Goal: Information Seeking & Learning: Learn about a topic

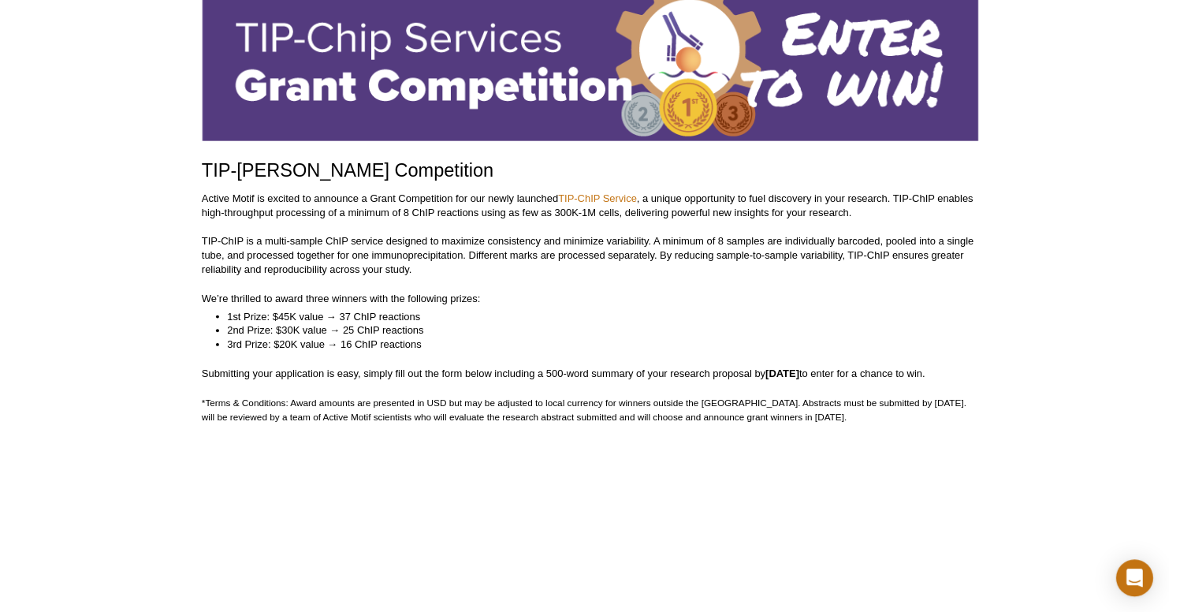
scroll to position [100, 0]
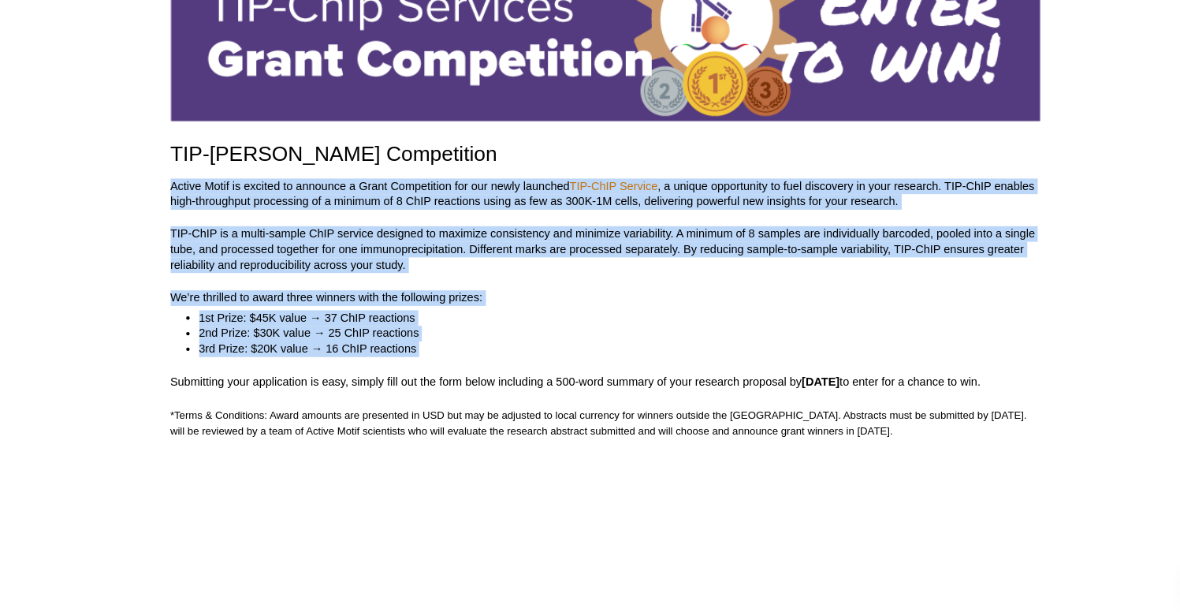
drag, startPoint x: 409, startPoint y: 330, endPoint x: 142, endPoint y: 170, distance: 311.6
copy div "Active Motif is excited to announce a Grant Competition for our newly launched …"
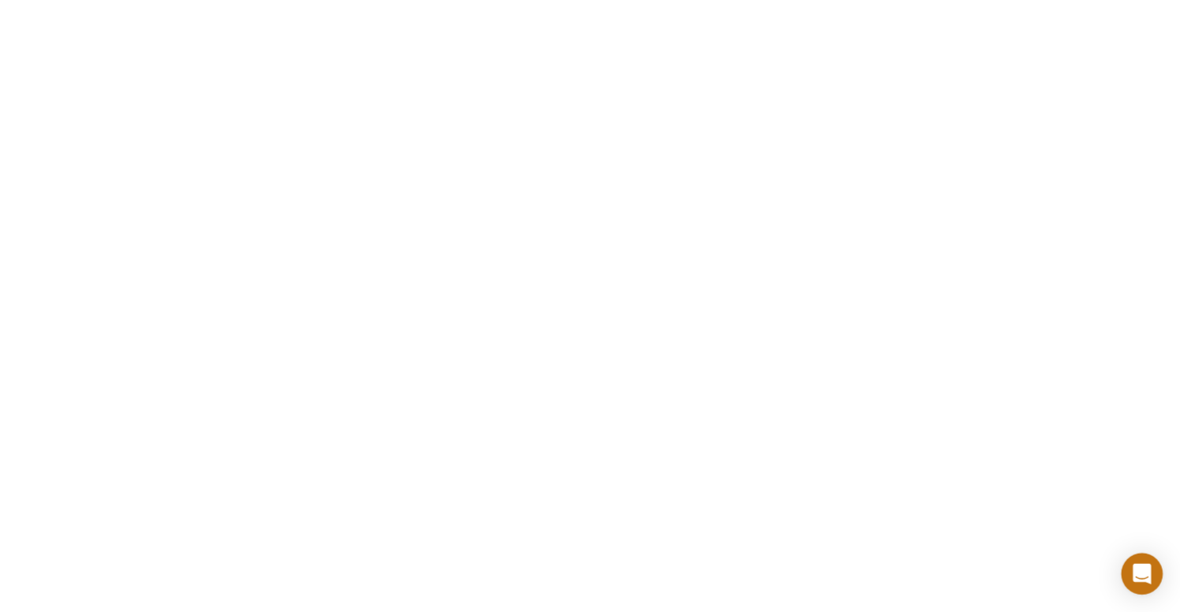
scroll to position [2121, 0]
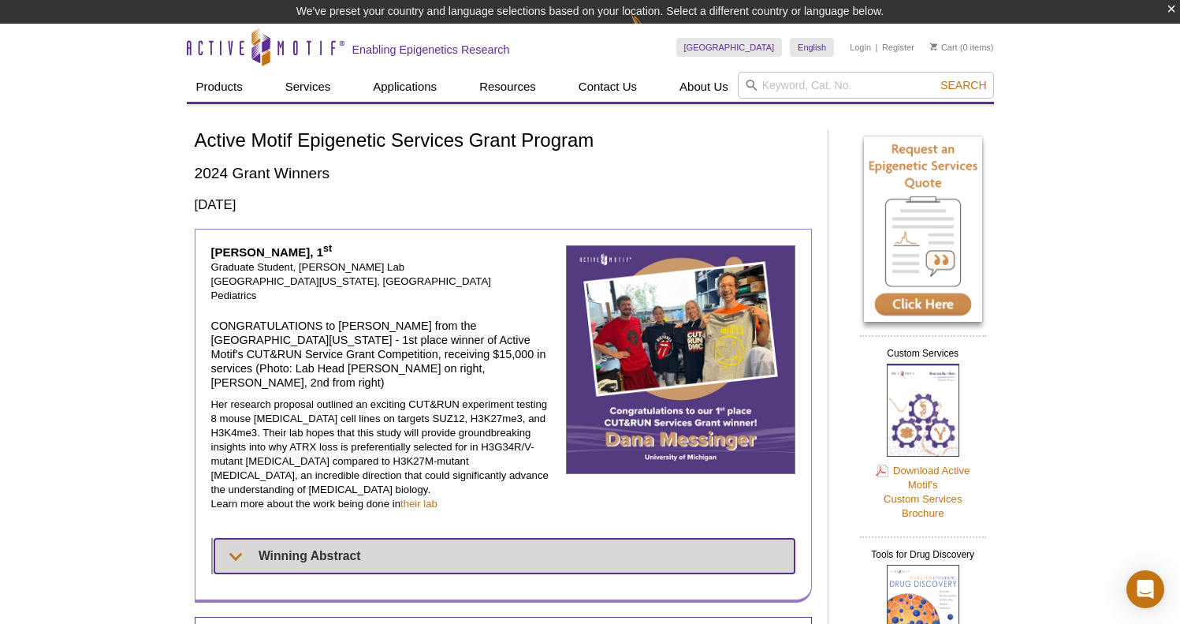
click at [316, 539] on summary "Winning Abstract" at bounding box center [504, 556] width 580 height 35
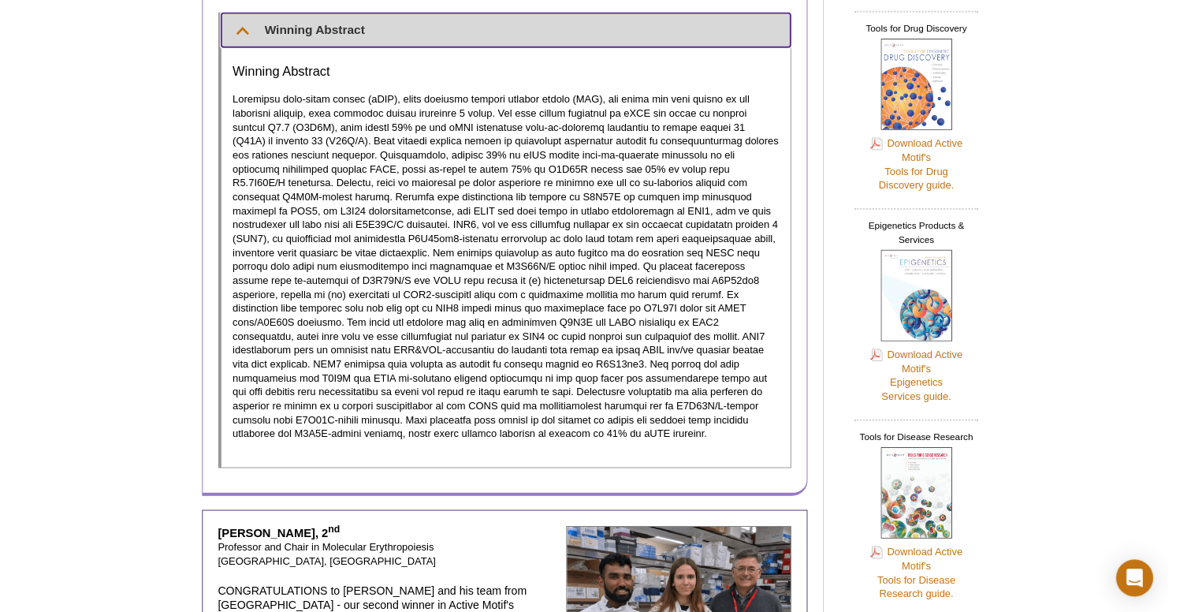
scroll to position [459, 0]
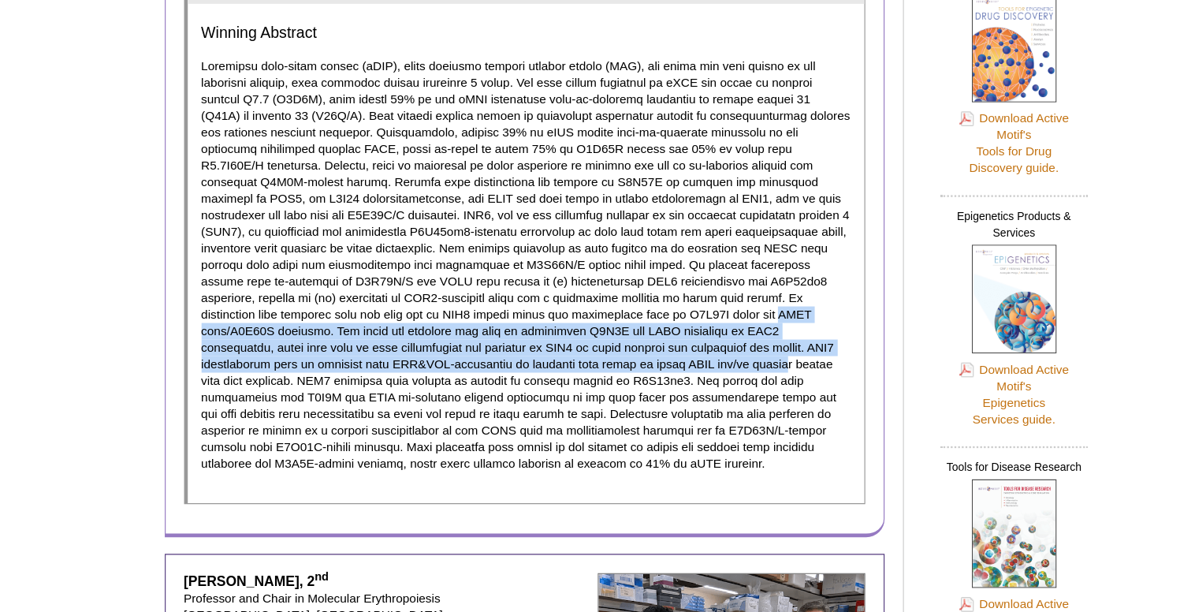
drag, startPoint x: 543, startPoint y: 234, endPoint x: 511, endPoint y: 275, distance: 52.2
click at [511, 275] on p at bounding box center [505, 314] width 558 height 355
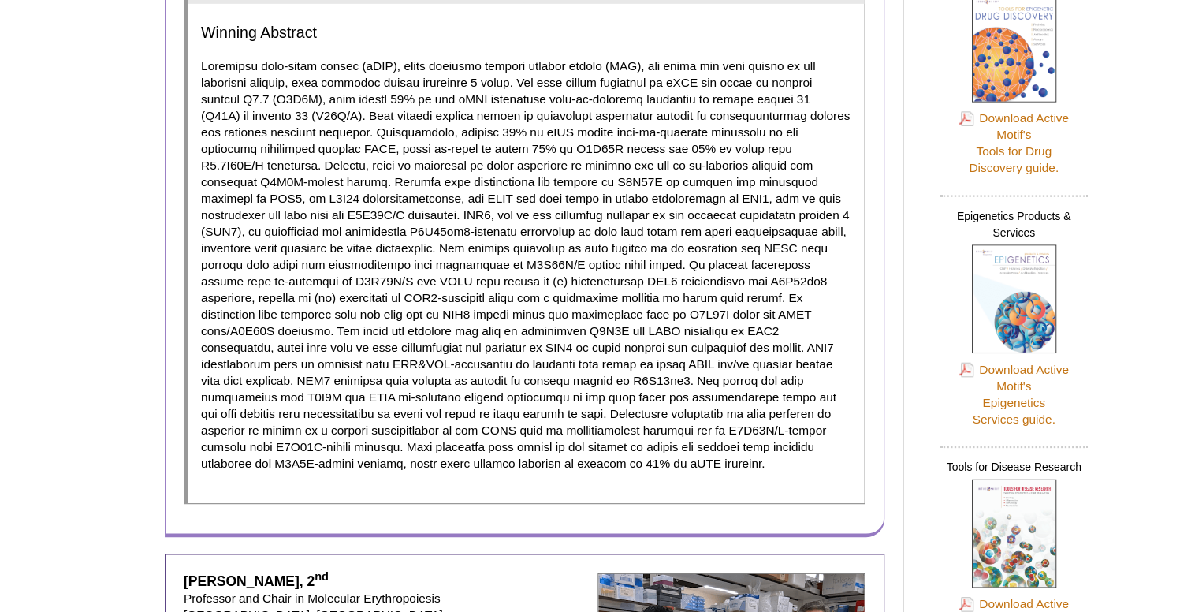
click at [517, 304] on p at bounding box center [505, 314] width 558 height 355
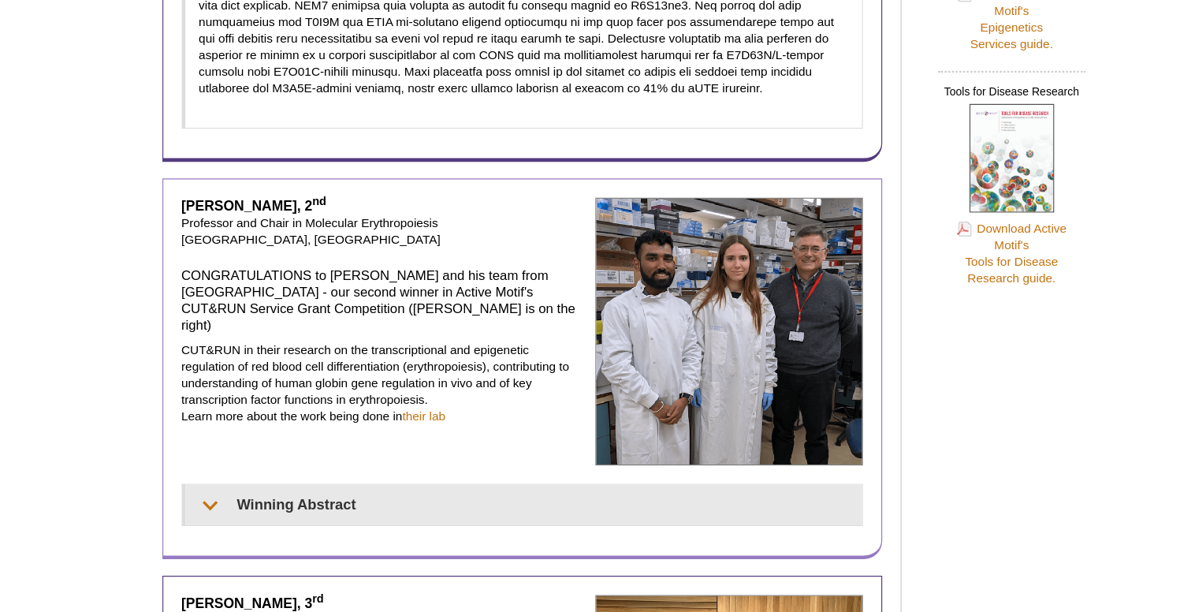
scroll to position [787, 0]
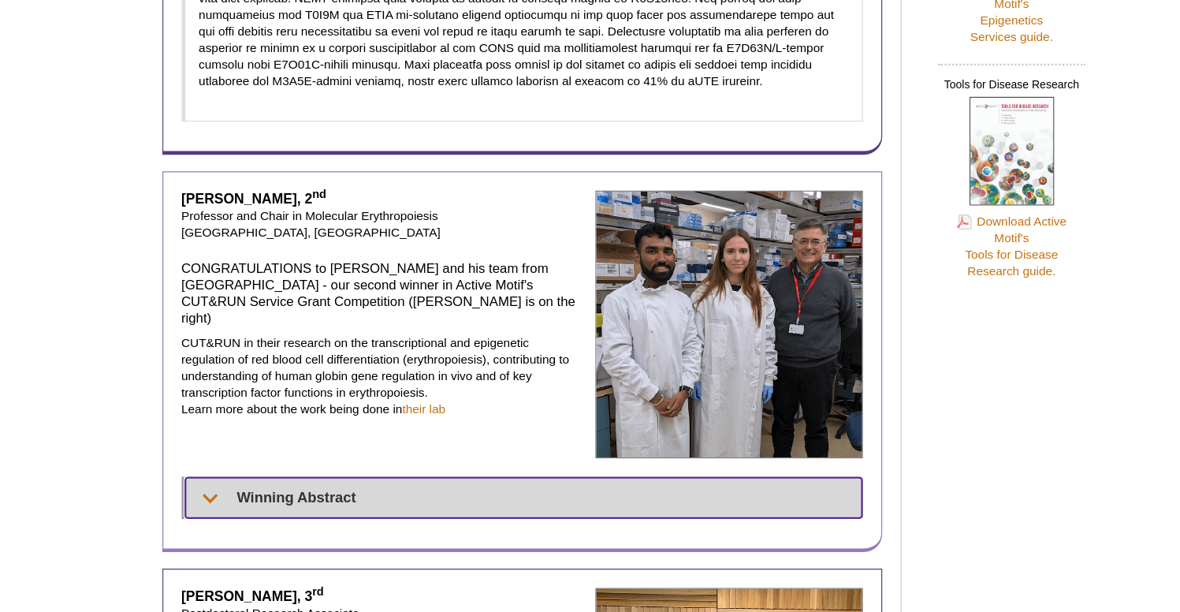
click at [283, 497] on summary "Winning Abstract" at bounding box center [504, 514] width 581 height 35
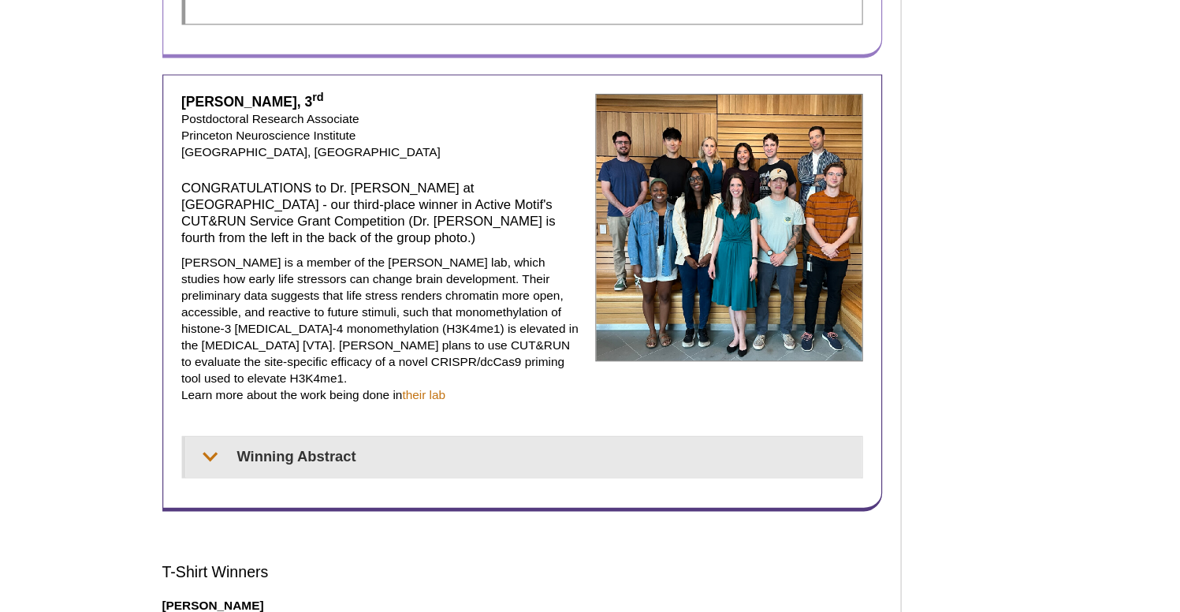
scroll to position [1561, 0]
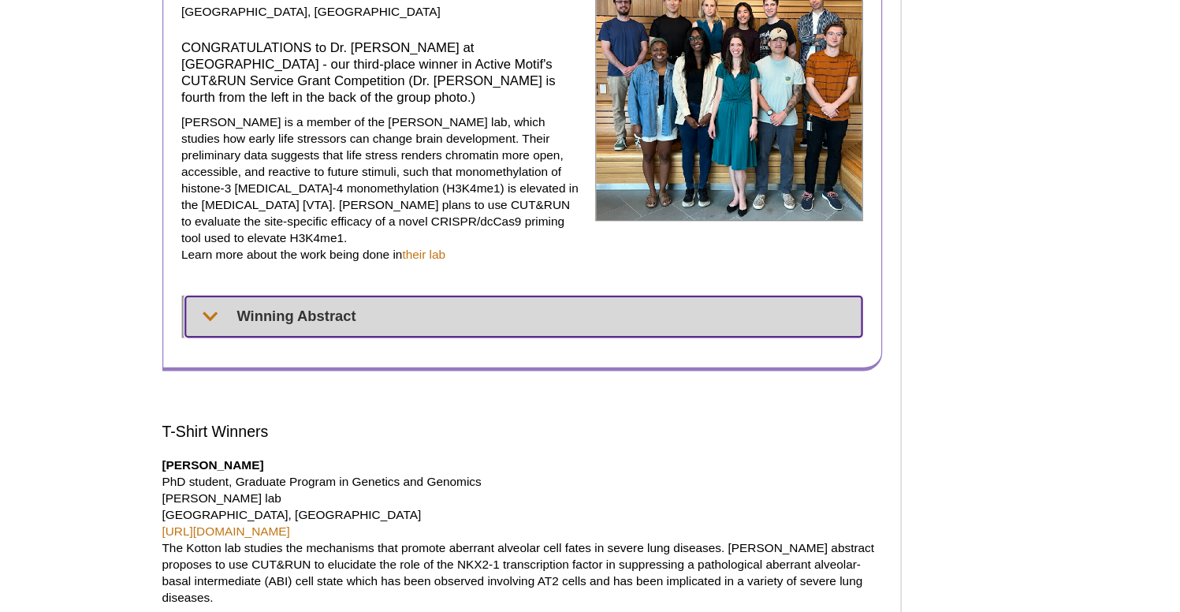
click at [242, 341] on summary "Winning Abstract" at bounding box center [504, 358] width 581 height 35
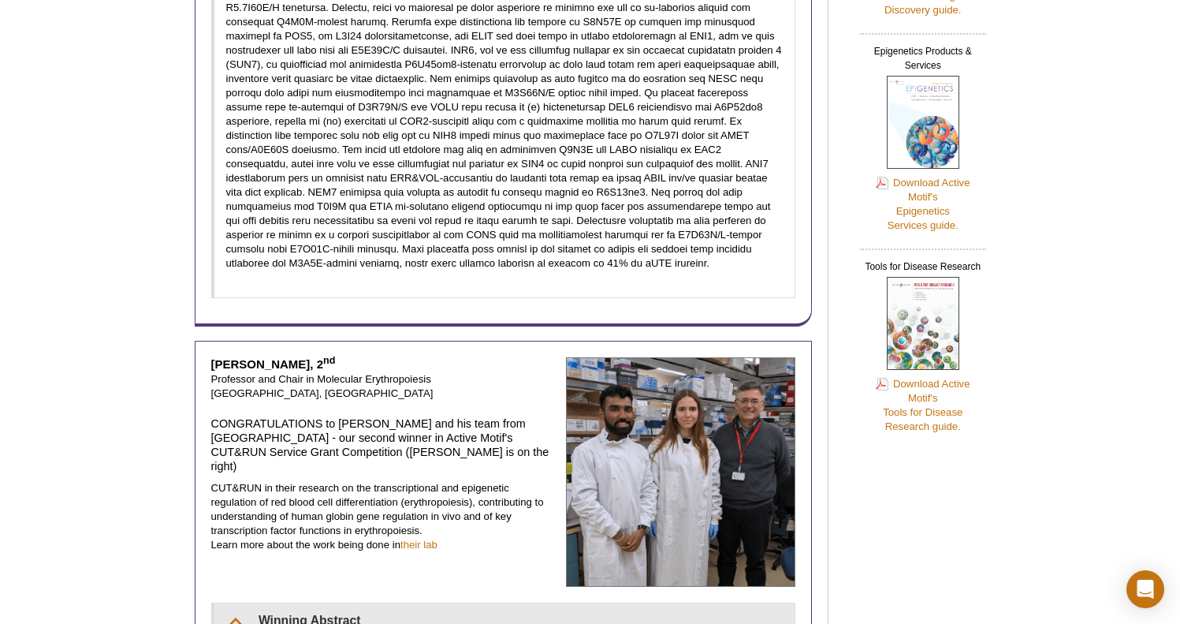
scroll to position [707, 0]
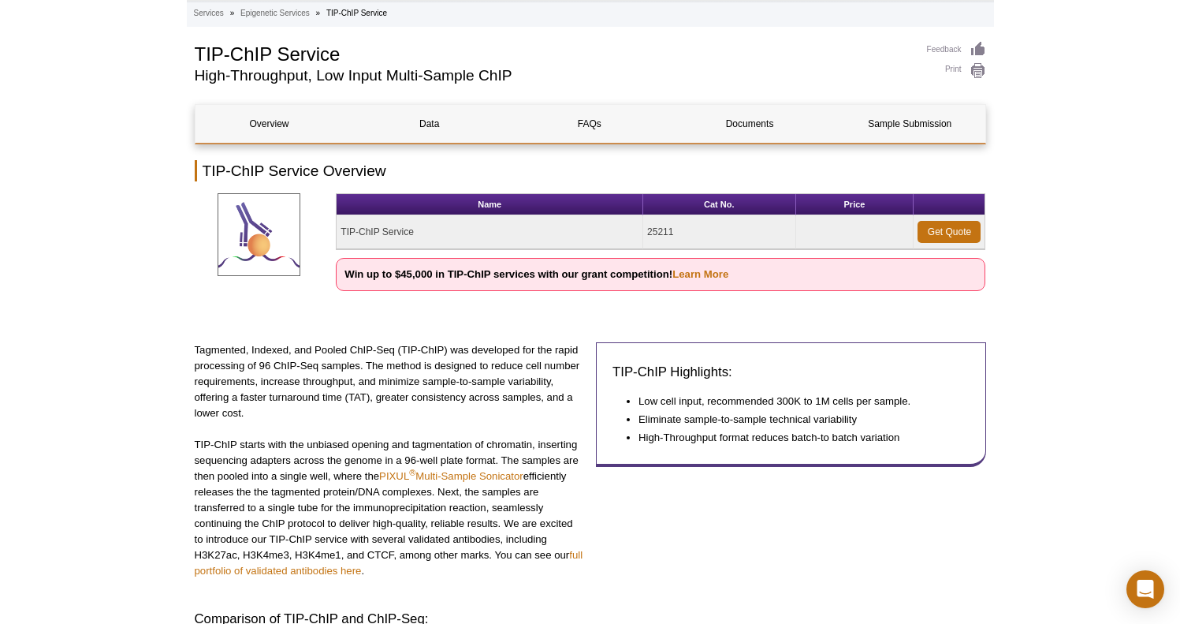
scroll to position [81, 0]
click at [696, 277] on link "Learn More" at bounding box center [701, 274] width 56 height 12
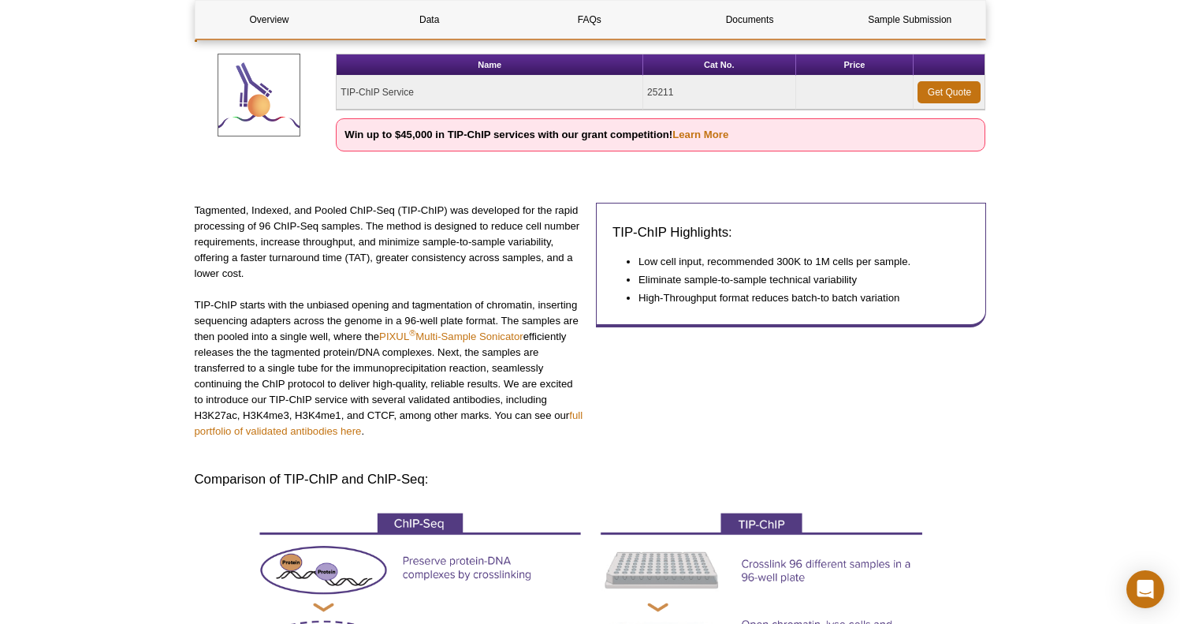
scroll to position [217, 0]
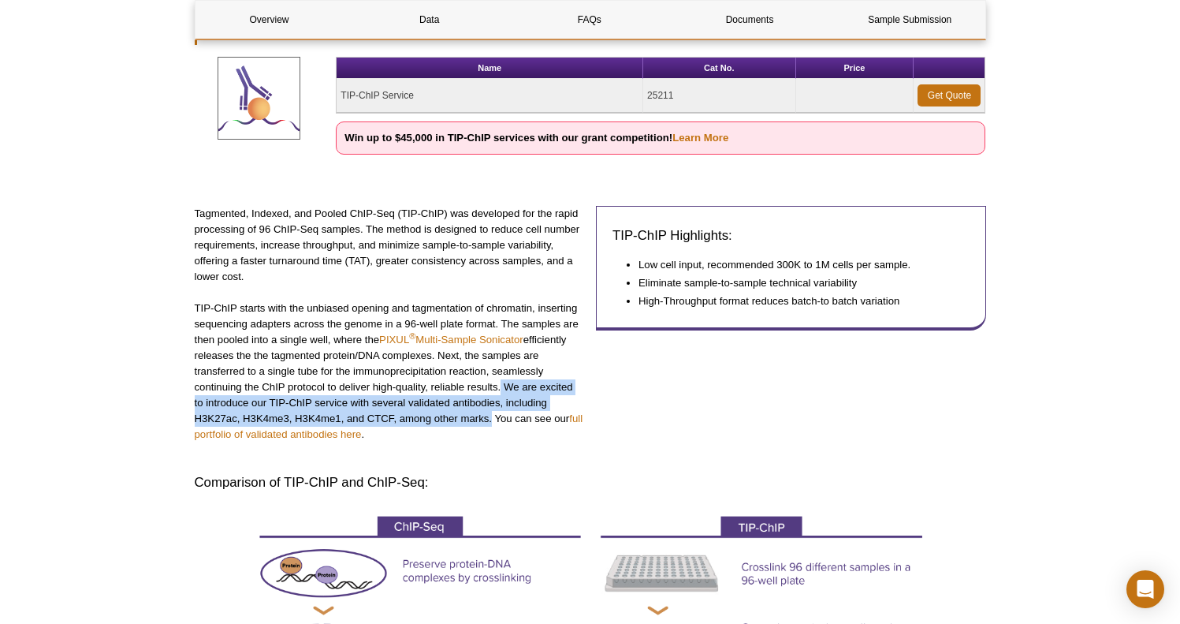
drag, startPoint x: 496, startPoint y: 390, endPoint x: 490, endPoint y: 418, distance: 28.1
click at [490, 418] on p "TIP-ChIP starts with the unbiased opening and tagmentation of chromatin, insert…" at bounding box center [390, 371] width 390 height 142
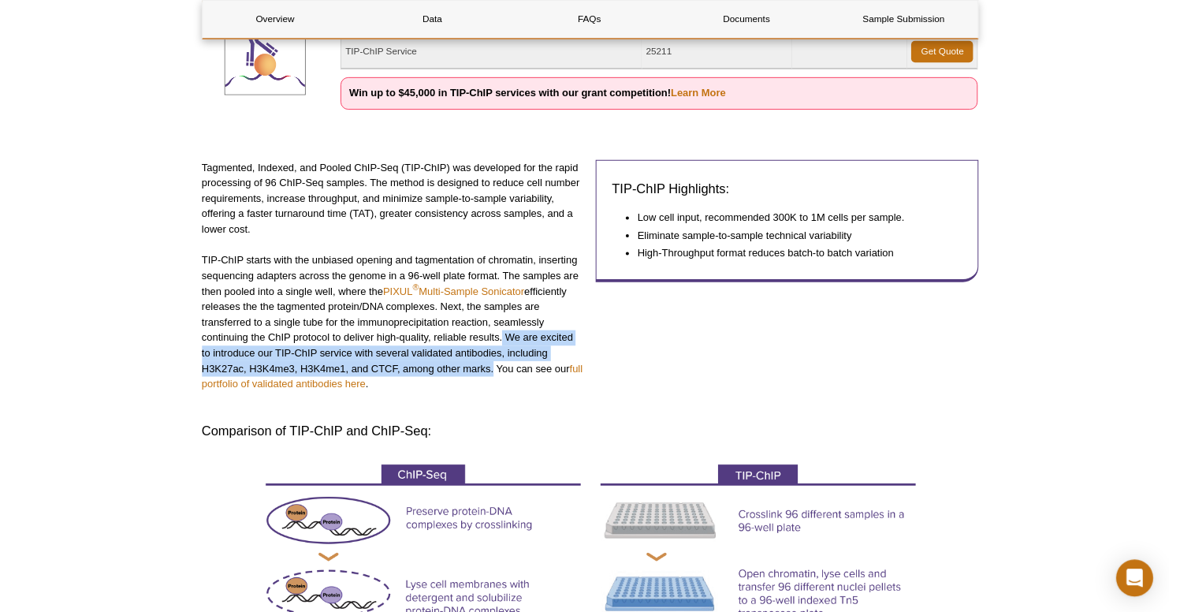
scroll to position [175, 0]
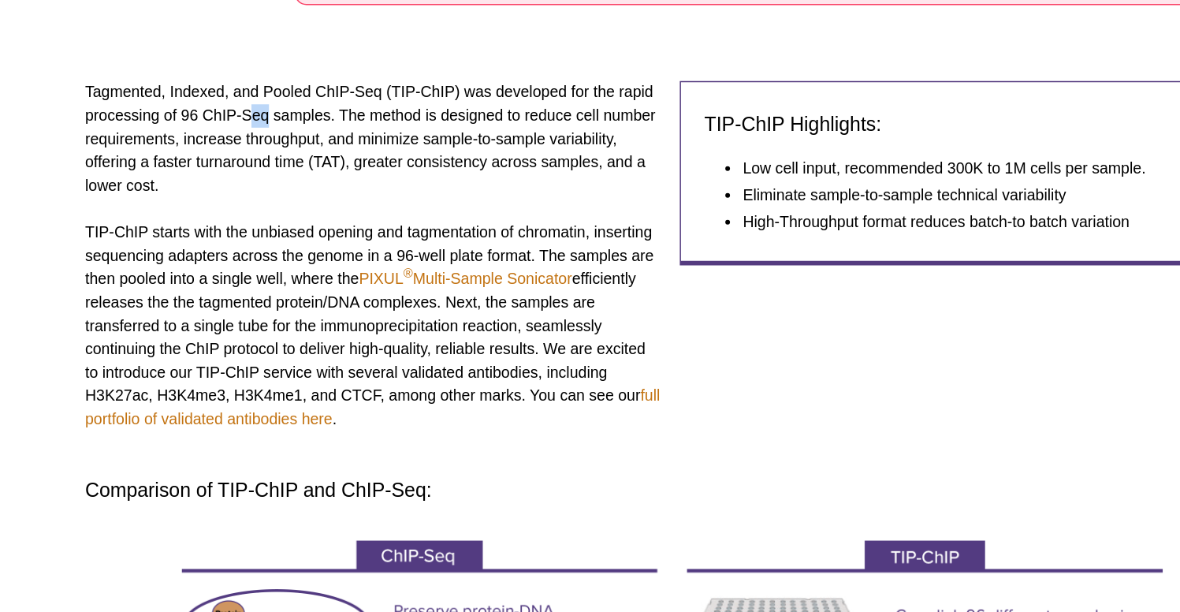
drag, startPoint x: 170, startPoint y: 76, endPoint x: 189, endPoint y: 90, distance: 23.2
click at [195, 248] on p "Tagmented, Indexed, and Pooled ChIP-Seq (TIP-ChIP) was developed for the rapid …" at bounding box center [390, 287] width 390 height 79
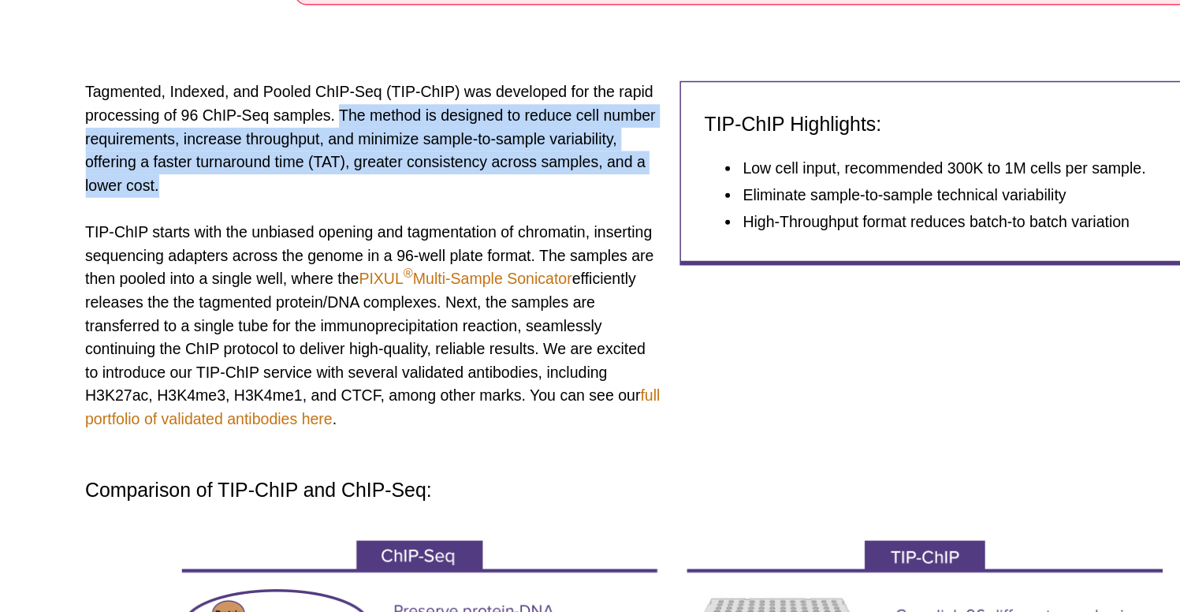
drag, startPoint x: 231, startPoint y: 74, endPoint x: 276, endPoint y: 119, distance: 63.6
click at [276, 248] on p "Tagmented, Indexed, and Pooled ChIP-Seq (TIP-ChIP) was developed for the rapid …" at bounding box center [390, 287] width 390 height 79
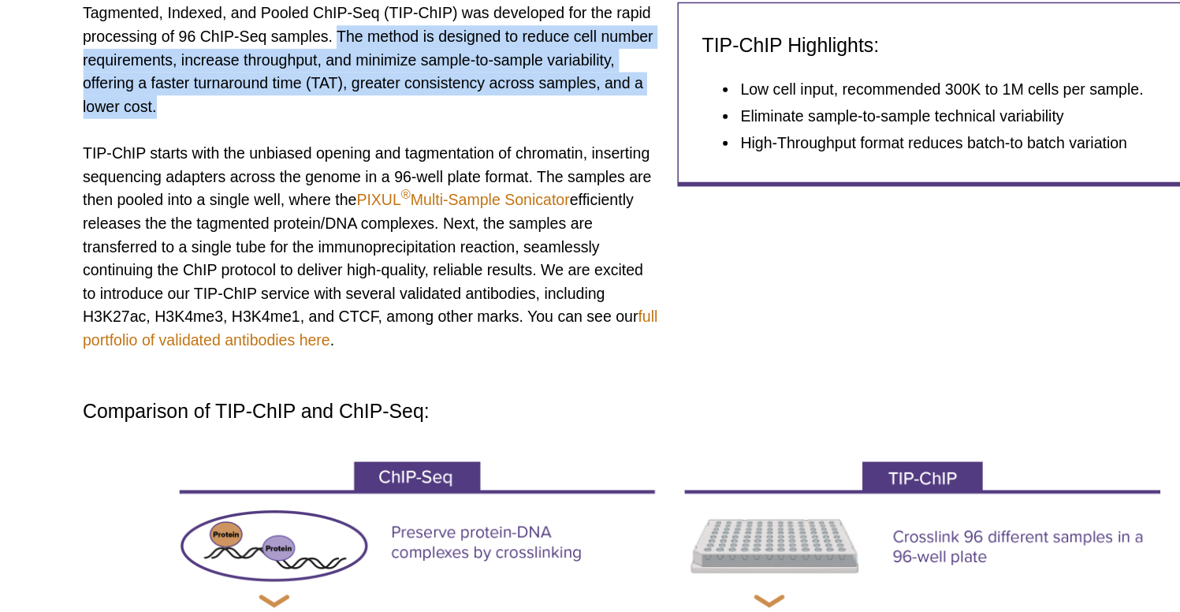
scroll to position [351, 0]
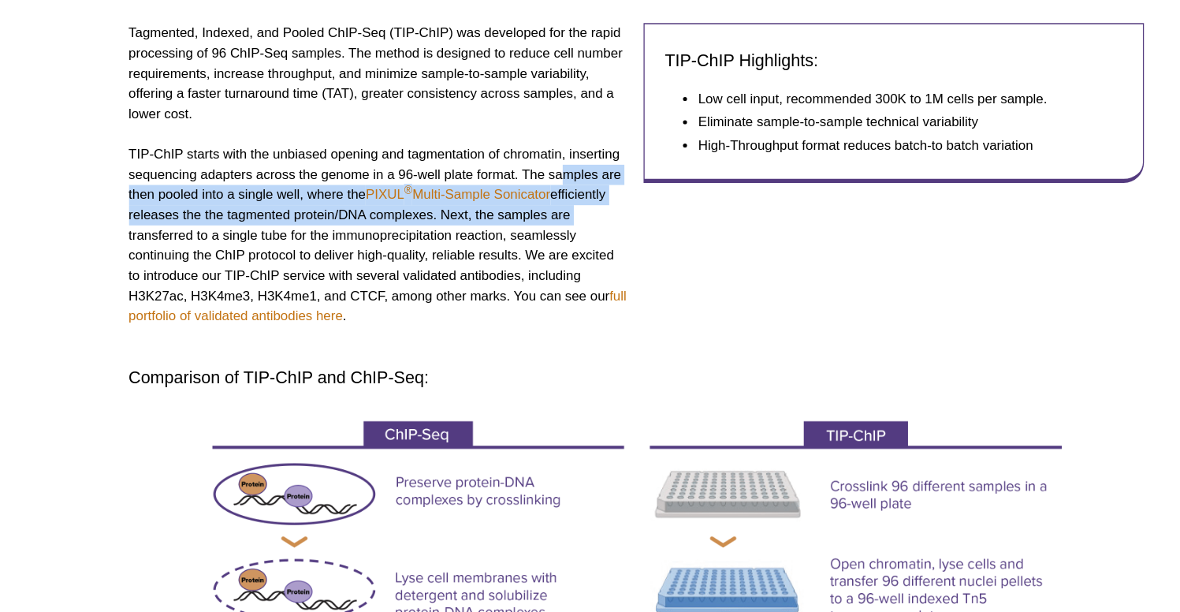
drag, startPoint x: 442, startPoint y: 129, endPoint x: 457, endPoint y: 164, distance: 38.1
click at [457, 166] on p "TIP-ChIP starts with the unbiased opening and tagmentation of chromatin, insert…" at bounding box center [390, 237] width 390 height 142
click at [414, 170] on p "TIP-ChIP starts with the unbiased opening and tagmentation of chromatin, insert…" at bounding box center [390, 237] width 390 height 142
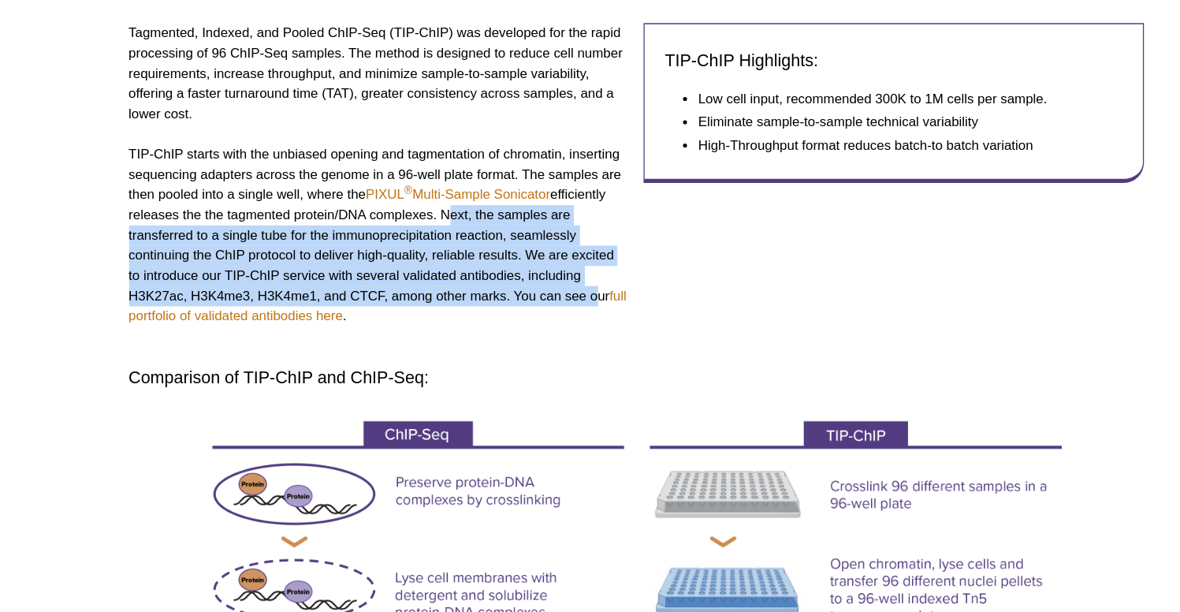
drag, startPoint x: 342, startPoint y: 163, endPoint x: 463, endPoint y: 229, distance: 137.3
click at [463, 229] on p "TIP-ChIP starts with the unbiased opening and tagmentation of chromatin, insert…" at bounding box center [390, 237] width 390 height 142
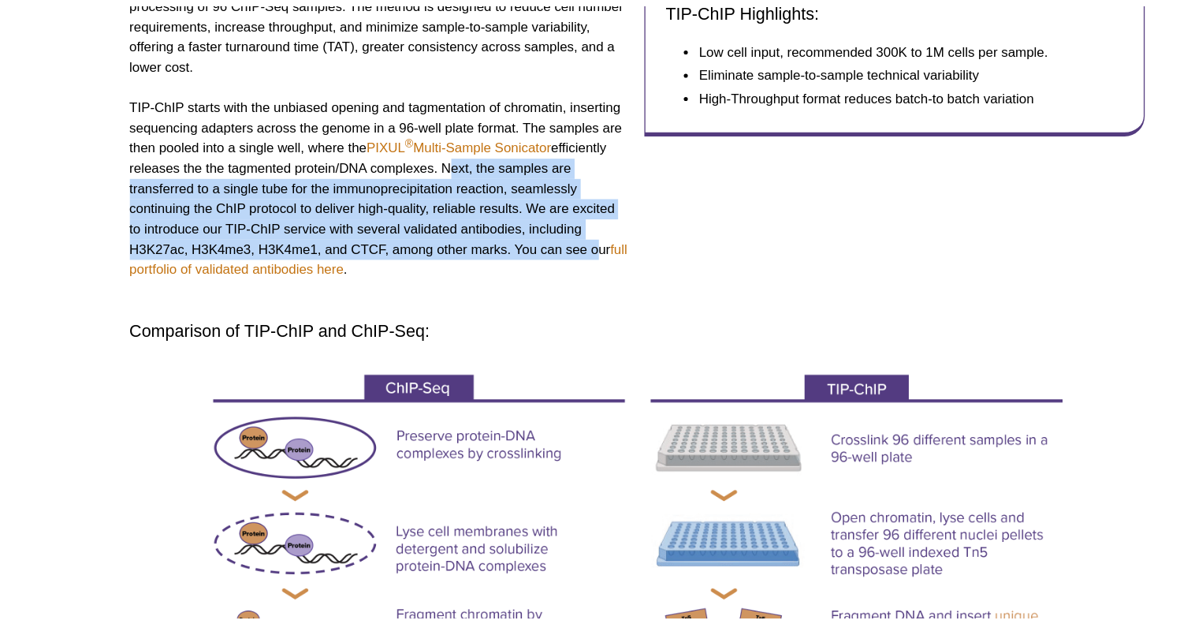
scroll to position [381, 0]
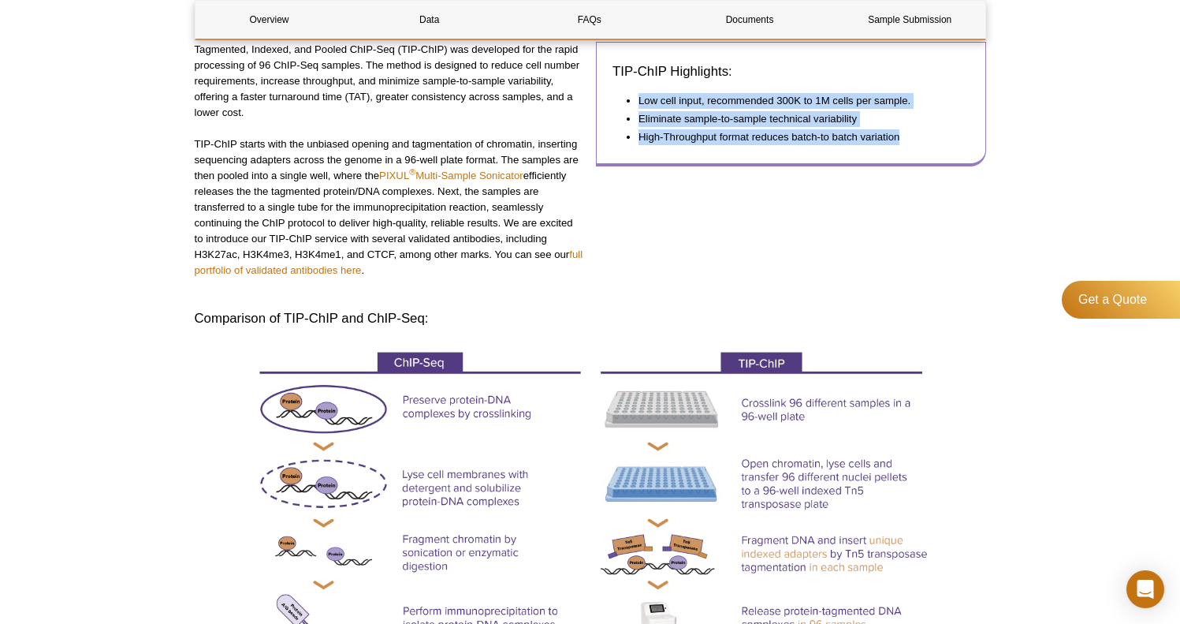
drag, startPoint x: 641, startPoint y: 99, endPoint x: 918, endPoint y: 147, distance: 280.9
click at [918, 147] on div "TIP-ChIP Highlights: Low cell input, recommended 300K to 1M cells per sample. E…" at bounding box center [791, 104] width 390 height 124
copy ul "Low cell input, recommended 300K to 1M cells per sample. Eliminate sample-to-sa…"
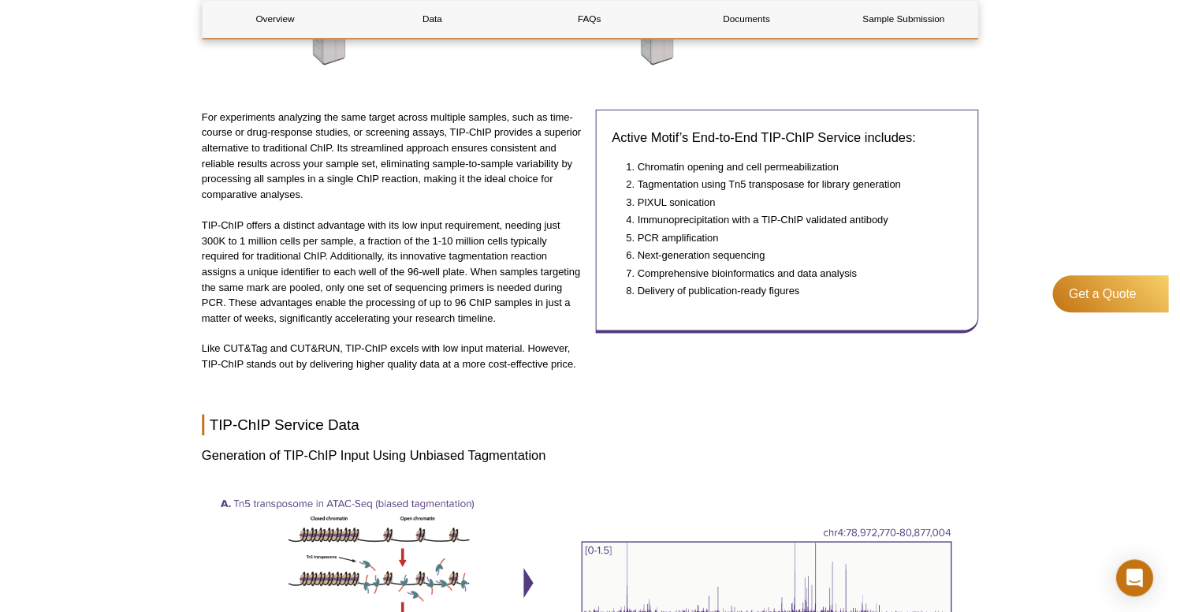
scroll to position [1162, 0]
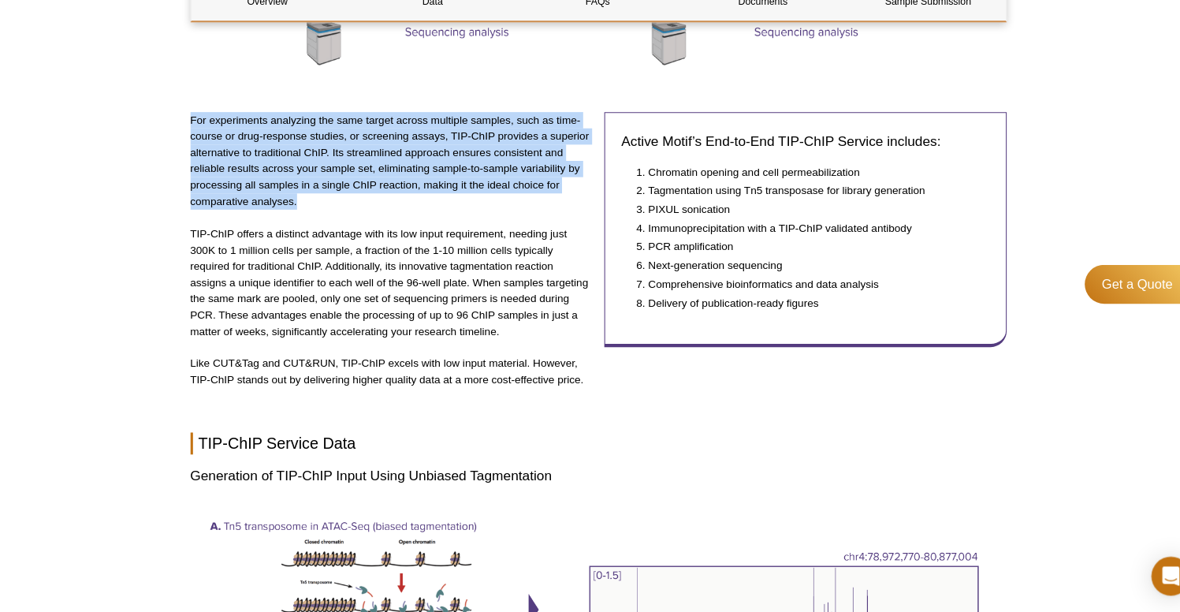
drag, startPoint x: 174, startPoint y: 106, endPoint x: 323, endPoint y: 196, distance: 173.8
click at [292, 181] on p "For experiments analyzing the same target across multiple samples, such as time…" at bounding box center [390, 174] width 390 height 95
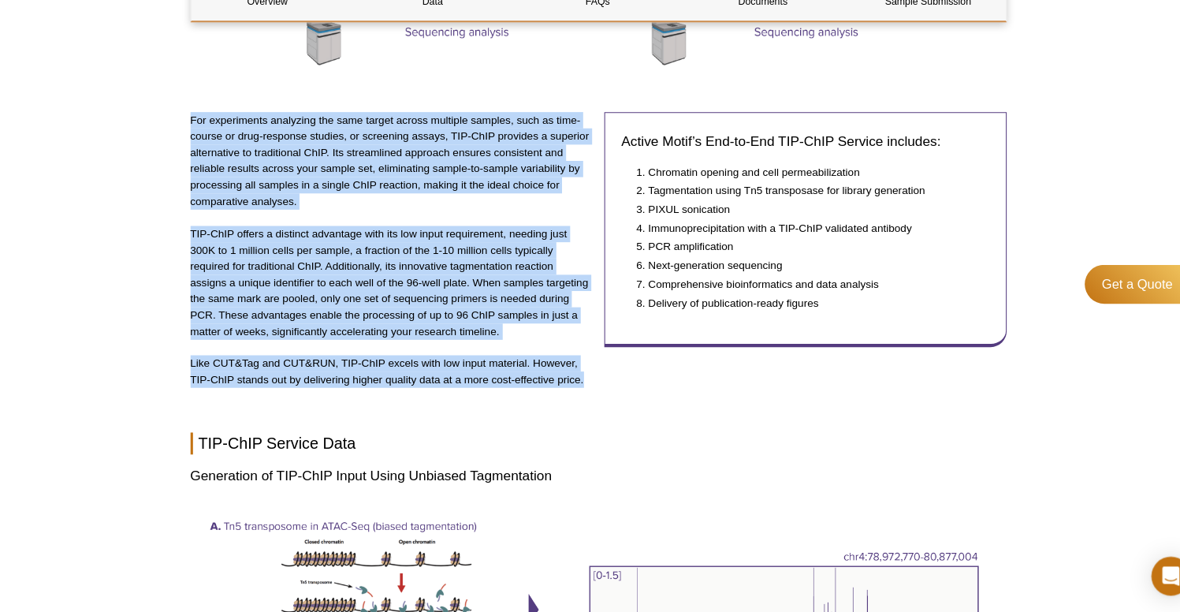
drag, startPoint x: 181, startPoint y: 117, endPoint x: 575, endPoint y: 368, distance: 467.0
copy div "For experiments analyzing the same target across multiple samples, such as time…"
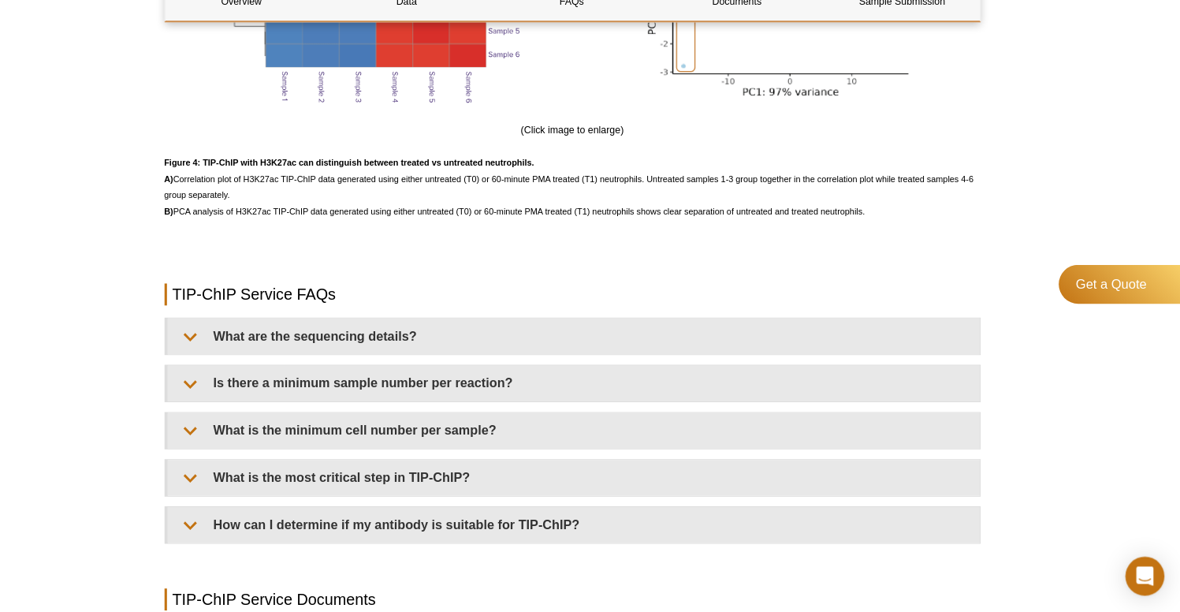
scroll to position [3533, 0]
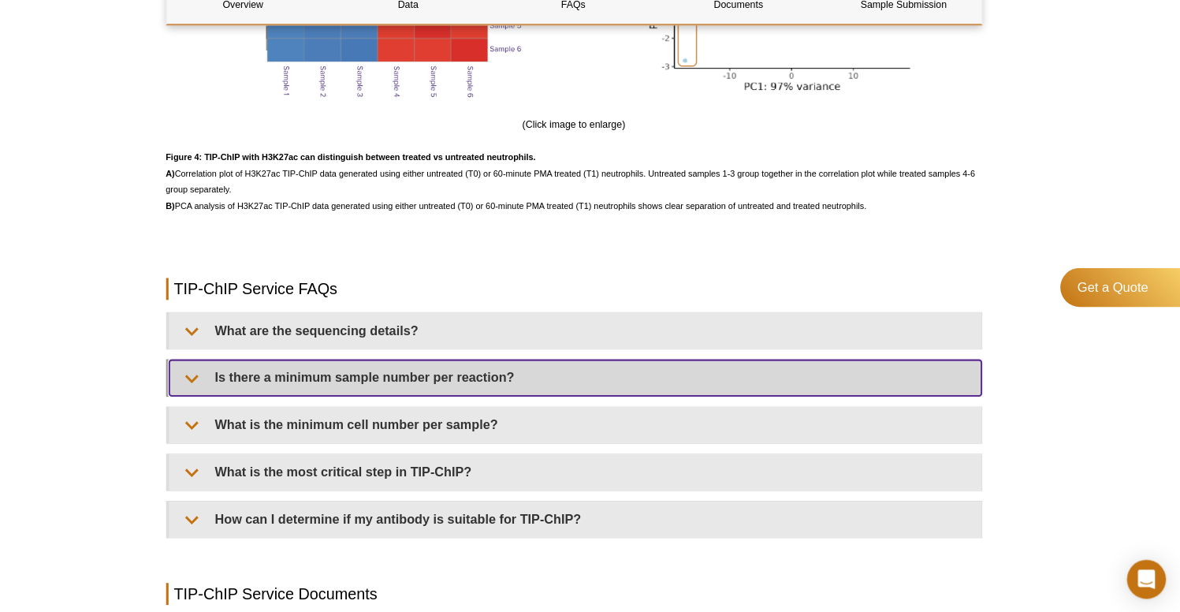
click at [367, 364] on summary "Is there a minimum sample number per reaction?" at bounding box center [592, 381] width 788 height 35
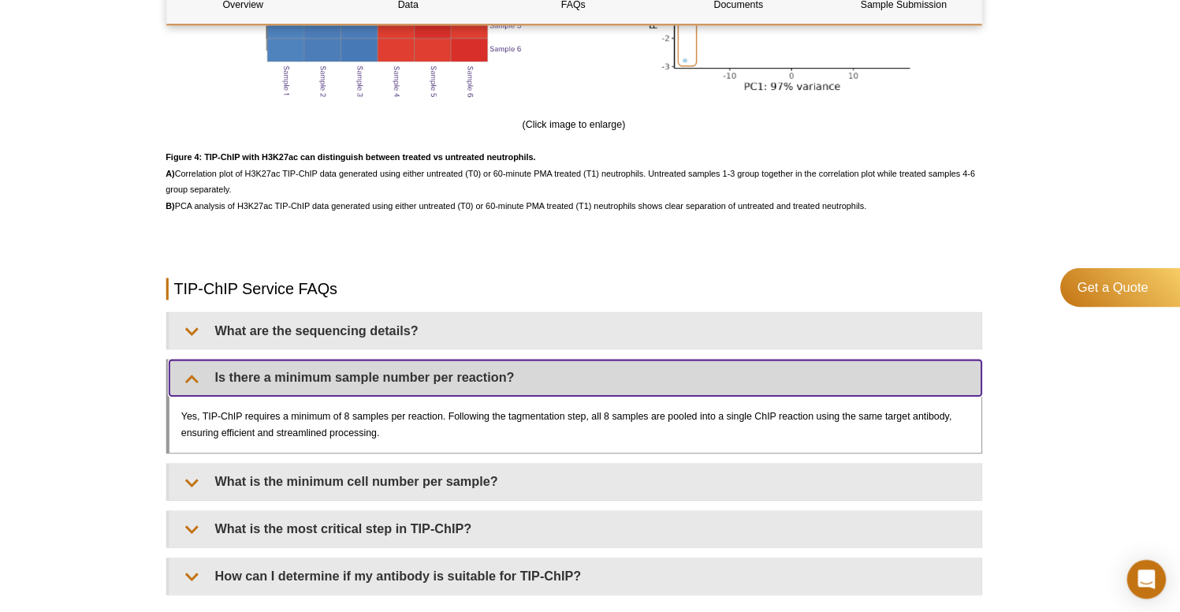
click at [369, 364] on summary "Is there a minimum sample number per reaction?" at bounding box center [592, 381] width 788 height 35
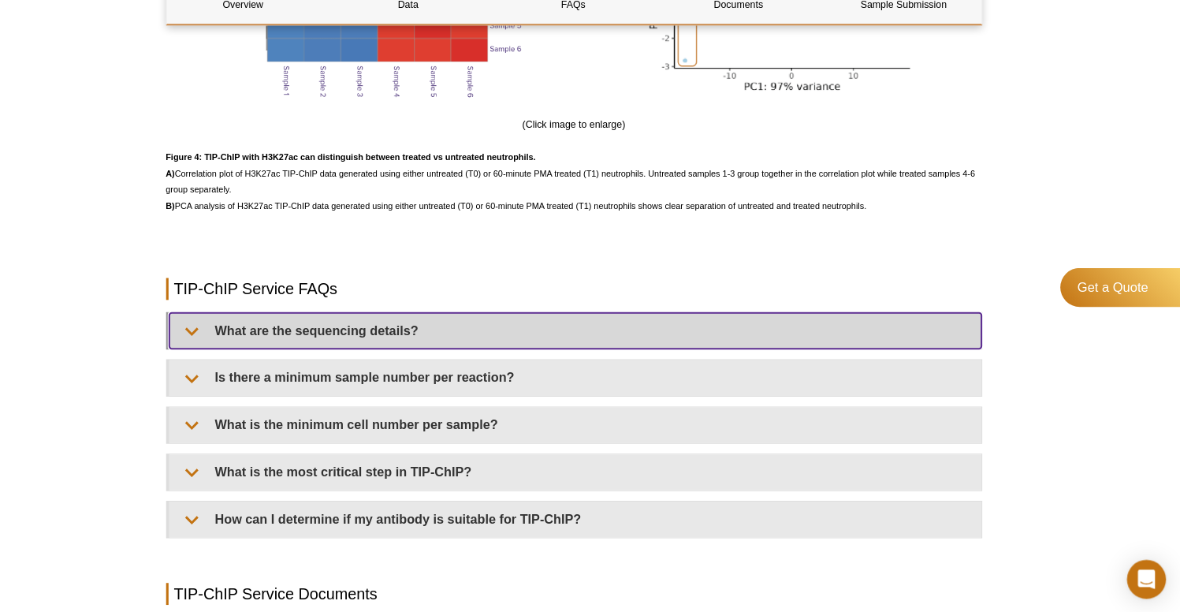
click at [364, 327] on summary "What are the sequencing details?" at bounding box center [592, 336] width 788 height 35
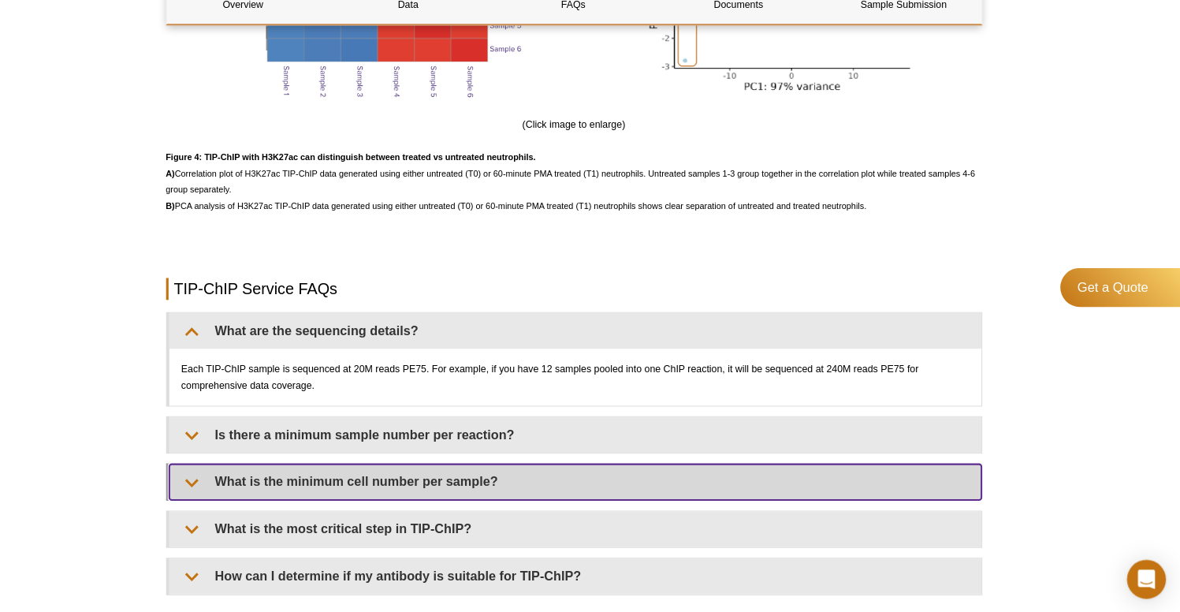
click at [393, 474] on summary "What is the minimum cell number per sample?" at bounding box center [592, 482] width 788 height 35
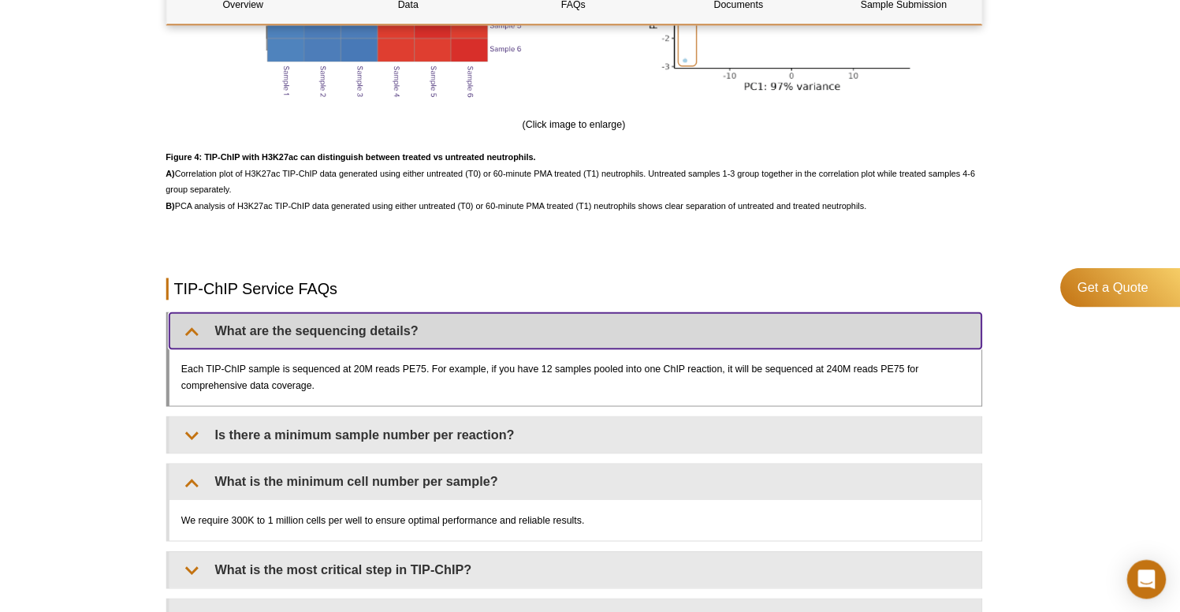
click at [352, 319] on summary "What are the sequencing details?" at bounding box center [592, 336] width 788 height 35
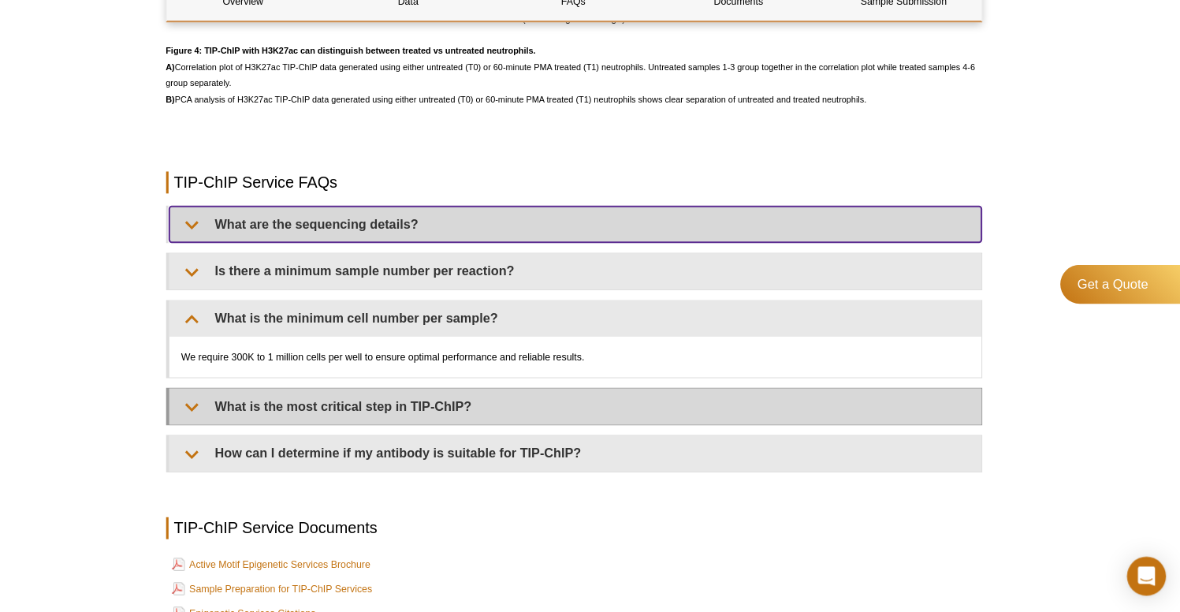
scroll to position [3634, 0]
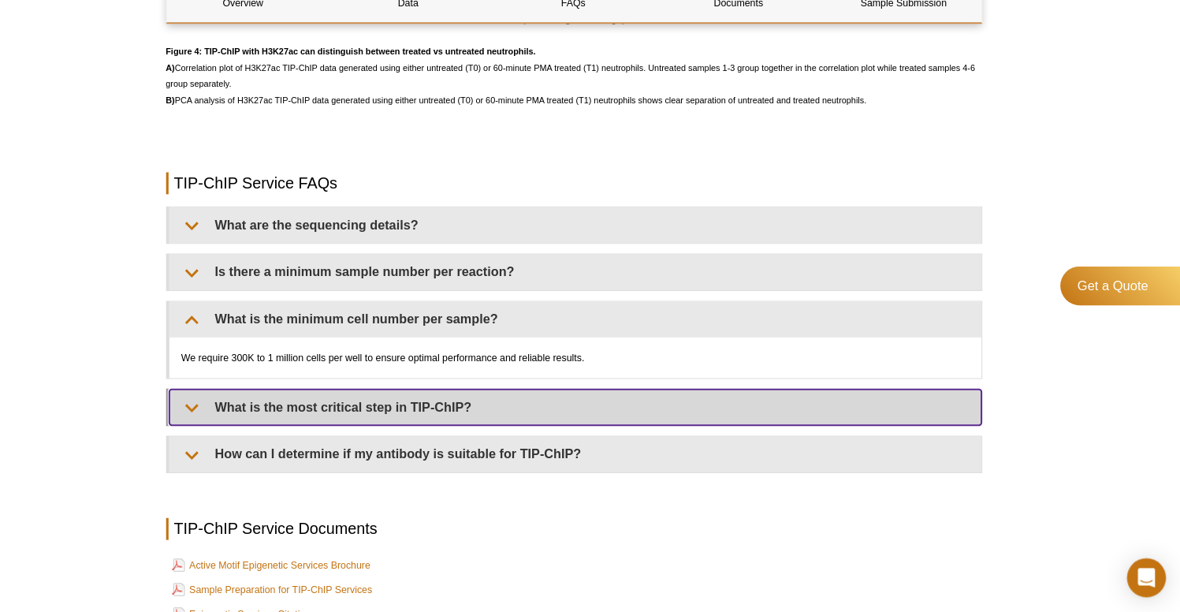
click at [341, 397] on summary "What is the most critical step in TIP-ChIP?" at bounding box center [592, 411] width 788 height 35
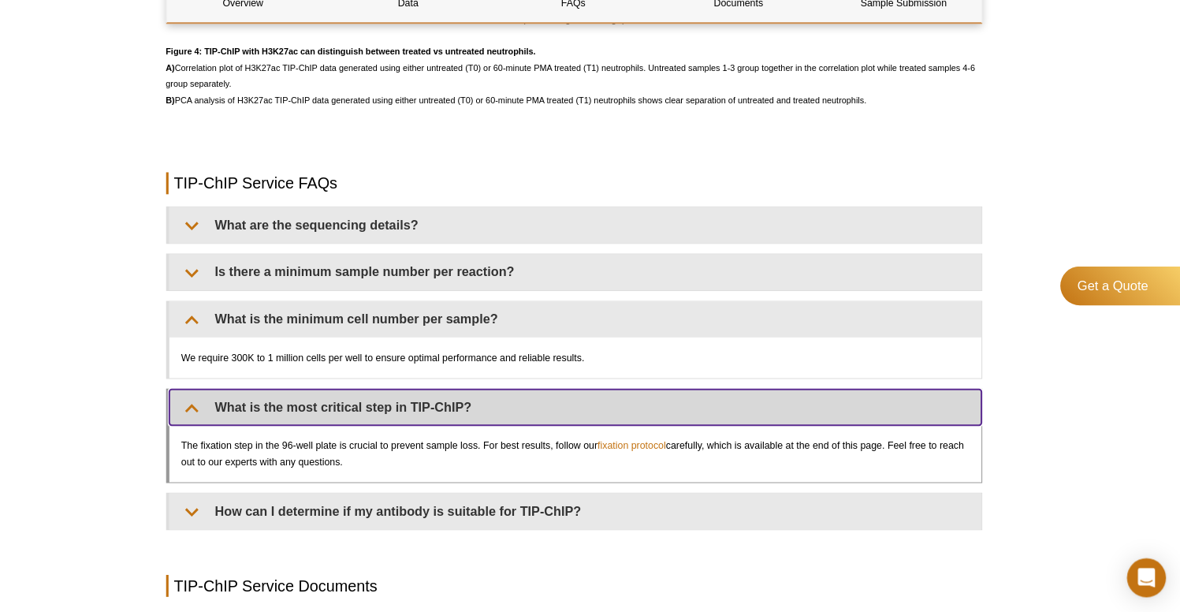
click at [315, 399] on summary "What is the most critical step in TIP-ChIP?" at bounding box center [592, 411] width 788 height 35
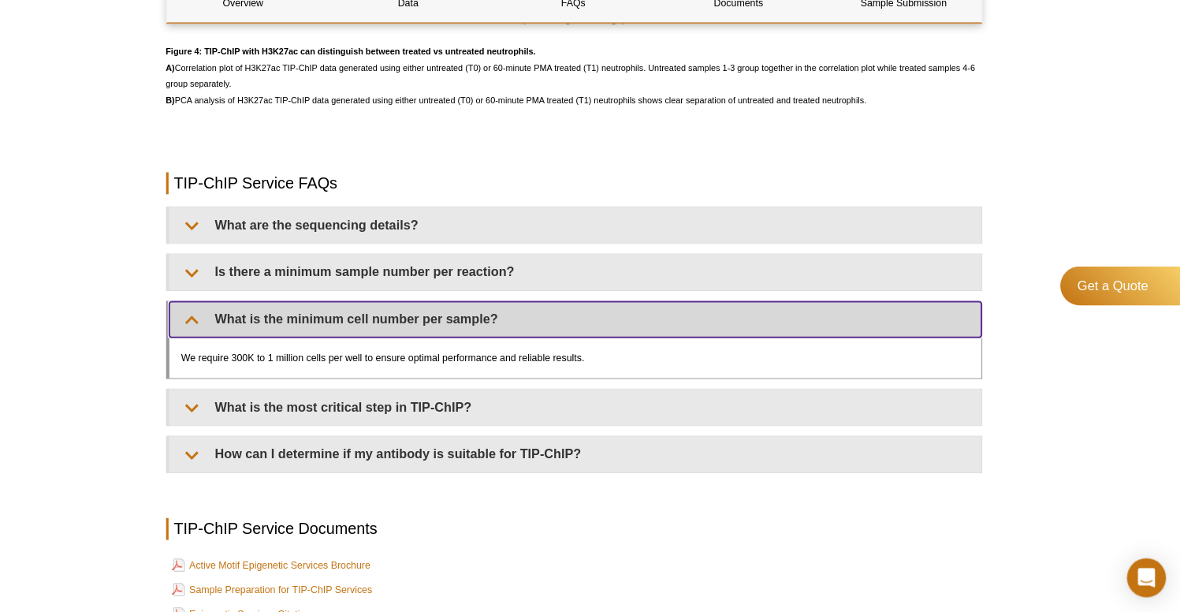
click at [311, 309] on summary "What is the minimum cell number per sample?" at bounding box center [592, 326] width 788 height 35
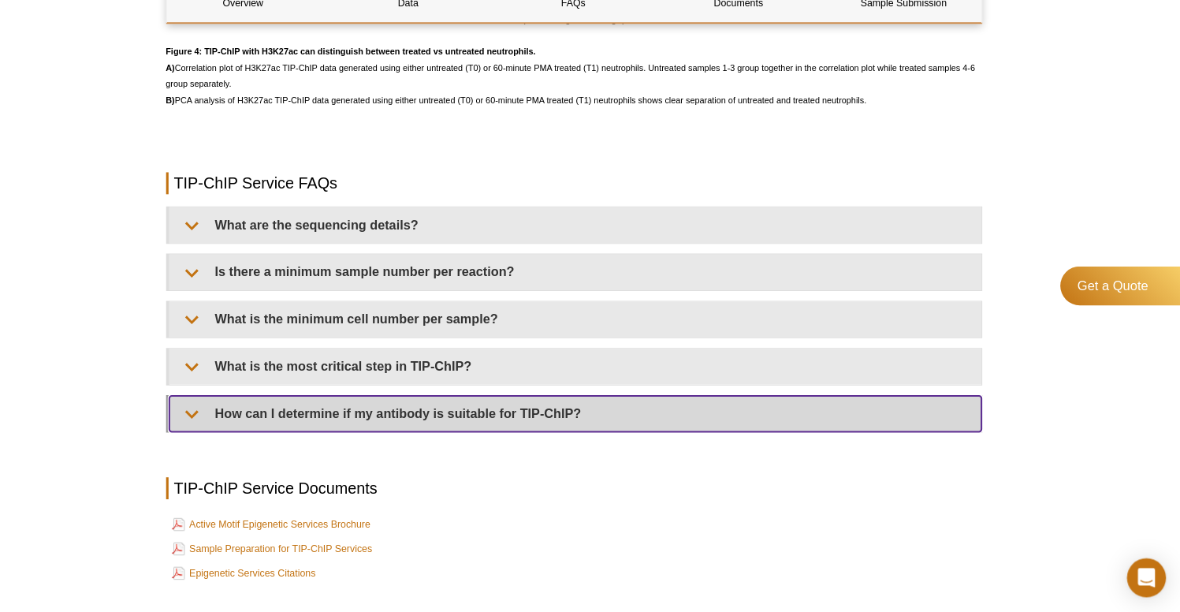
click at [331, 401] on summary "How can I determine if my antibody is suitable for TIP-ChIP?" at bounding box center [592, 418] width 788 height 35
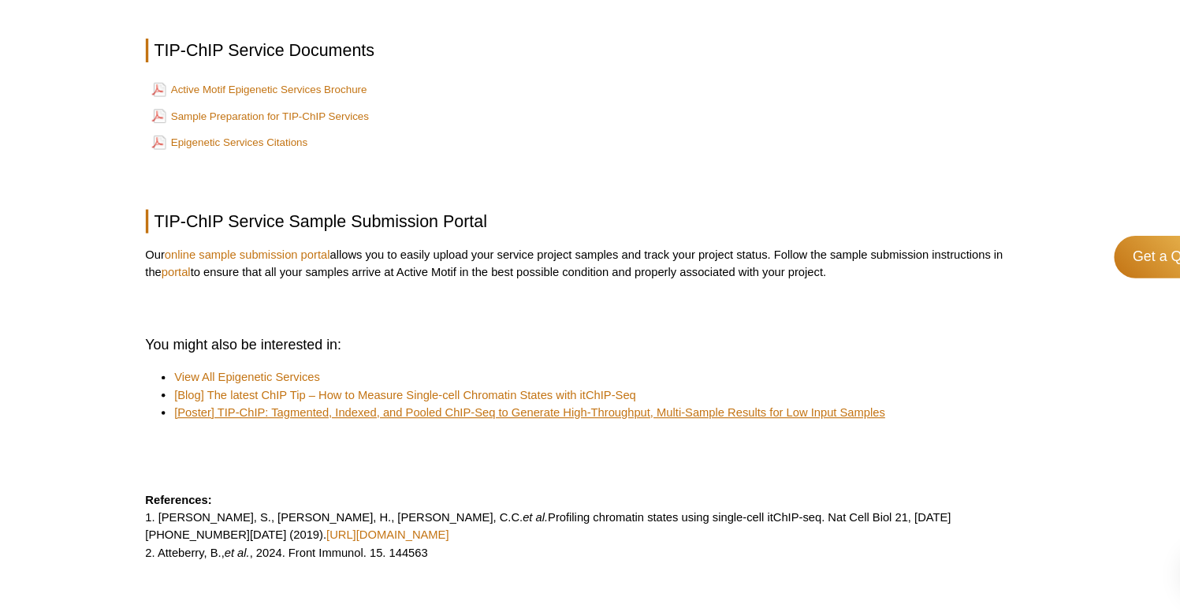
scroll to position [4075, 0]
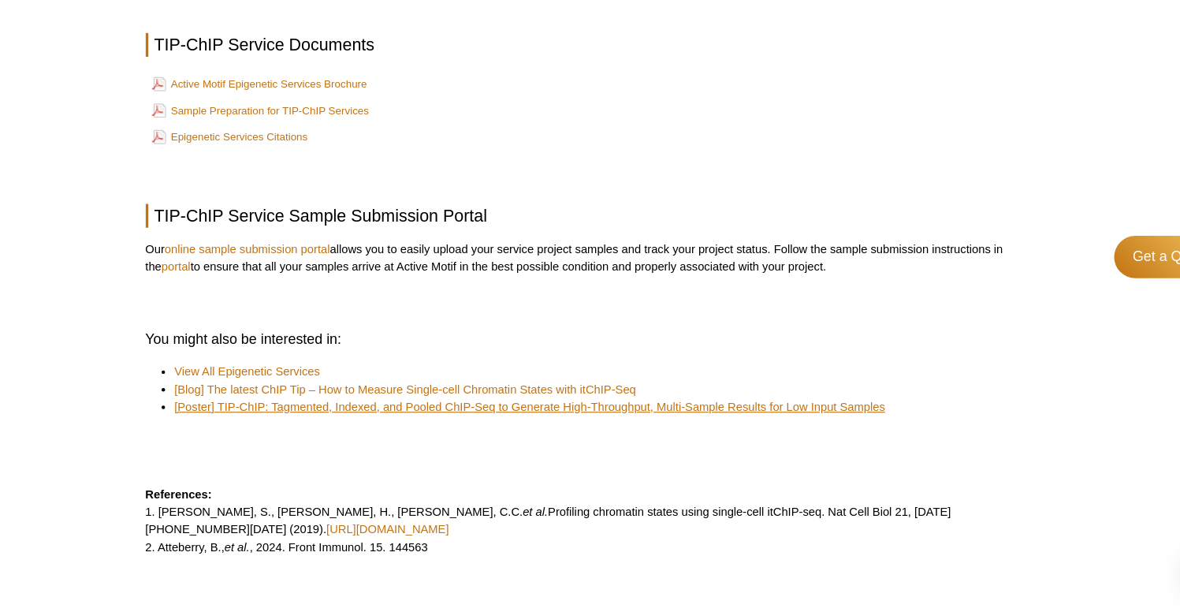
click at [709, 421] on link "[Poster] TIP-ChIP: Tagmented, Indexed, and Pooled ChIP-Seq to Generate High-Thr…" at bounding box center [539, 429] width 636 height 16
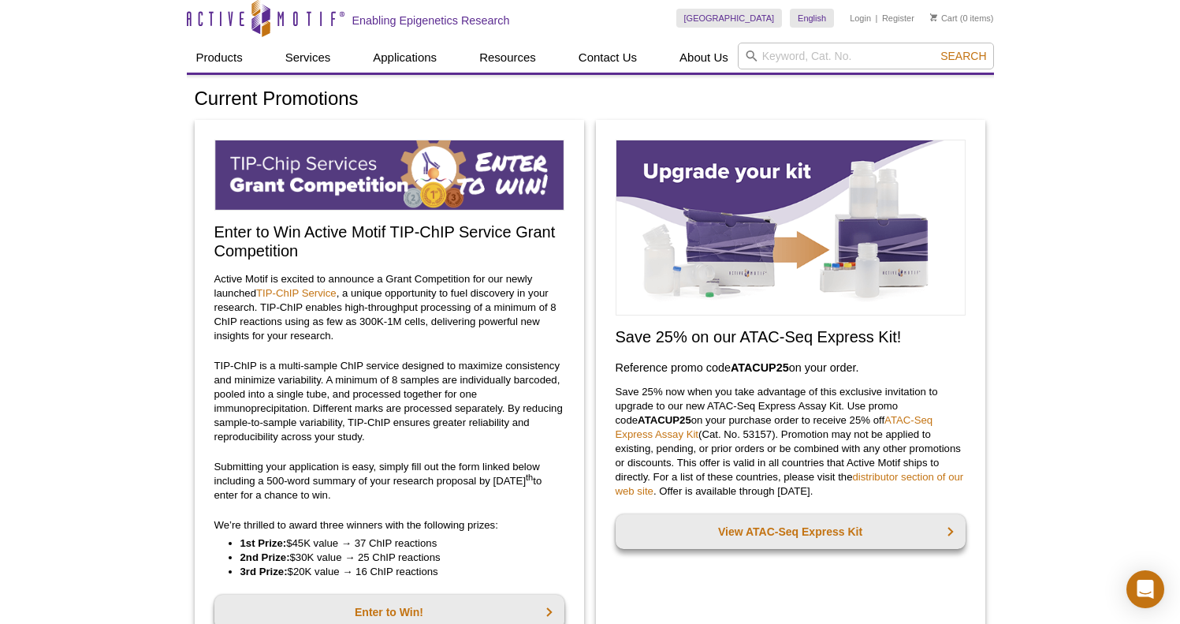
scroll to position [6, 0]
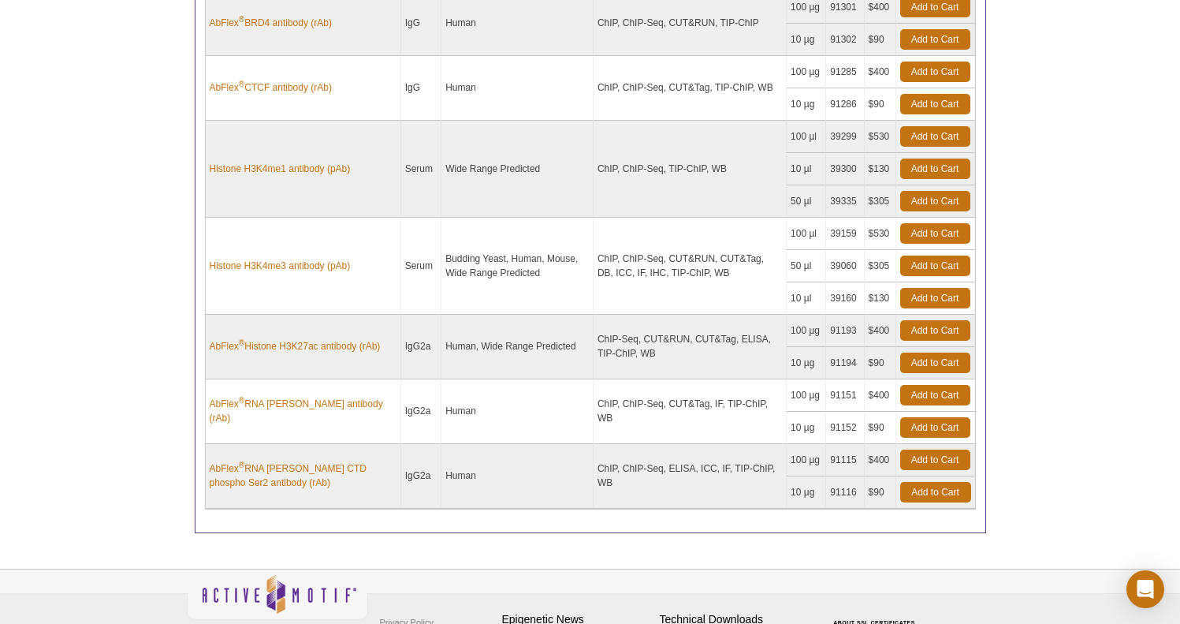
scroll to position [502, 0]
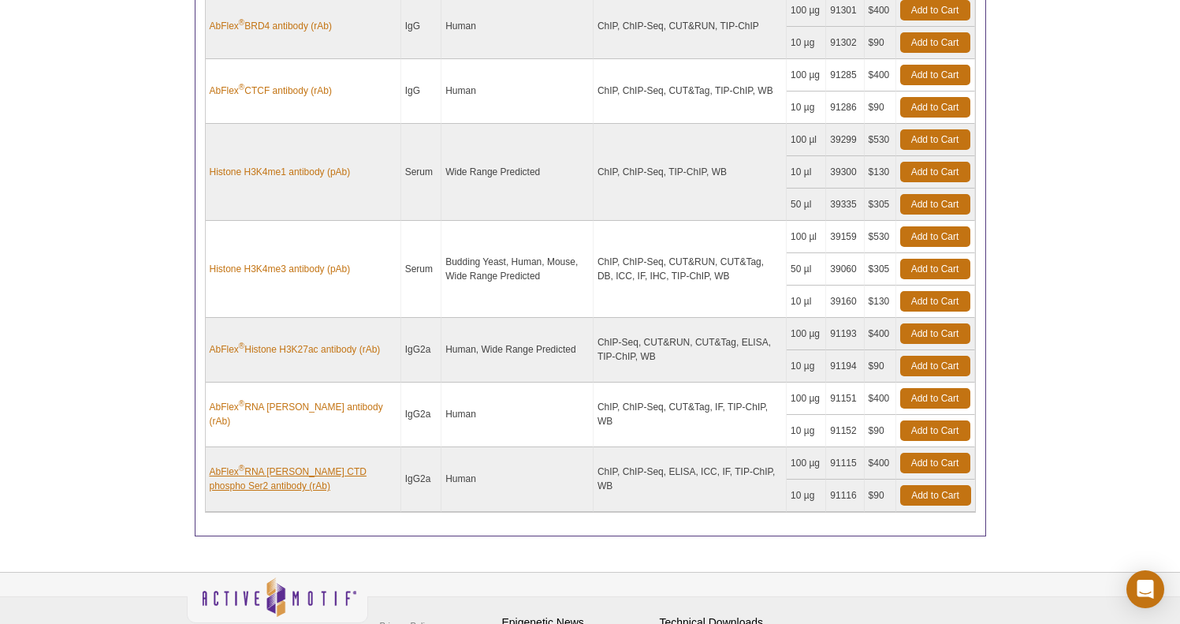
click at [269, 469] on link "AbFlex ® RNA pol II CTD phospho Ser2 antibody (rAb)" at bounding box center [303, 478] width 187 height 28
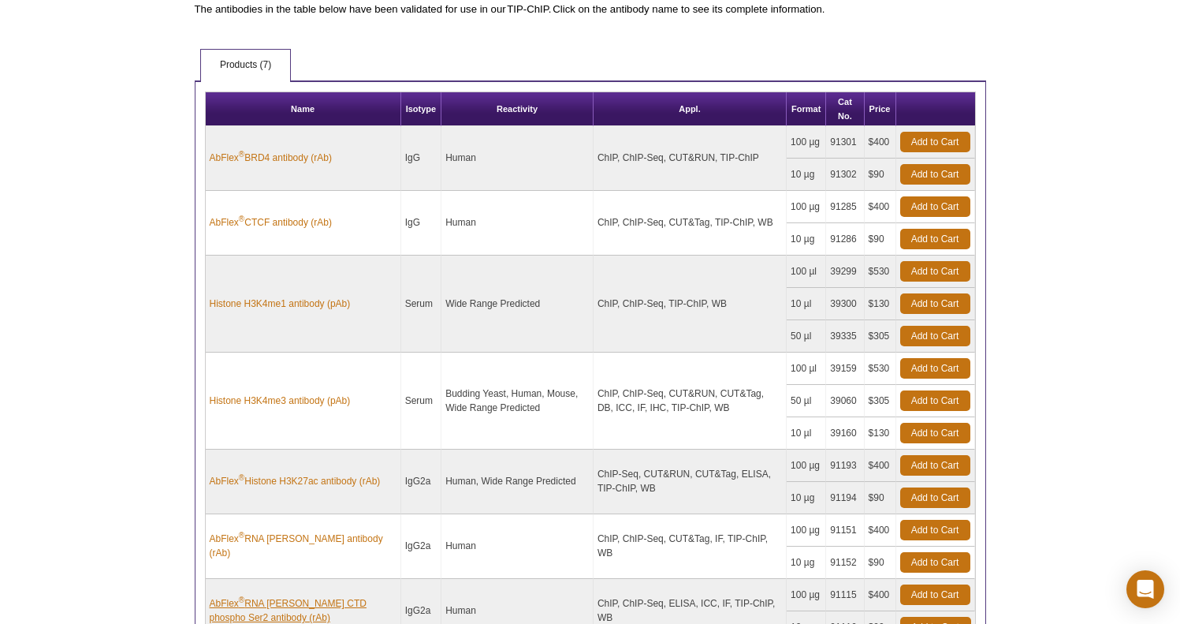
scroll to position [486, 0]
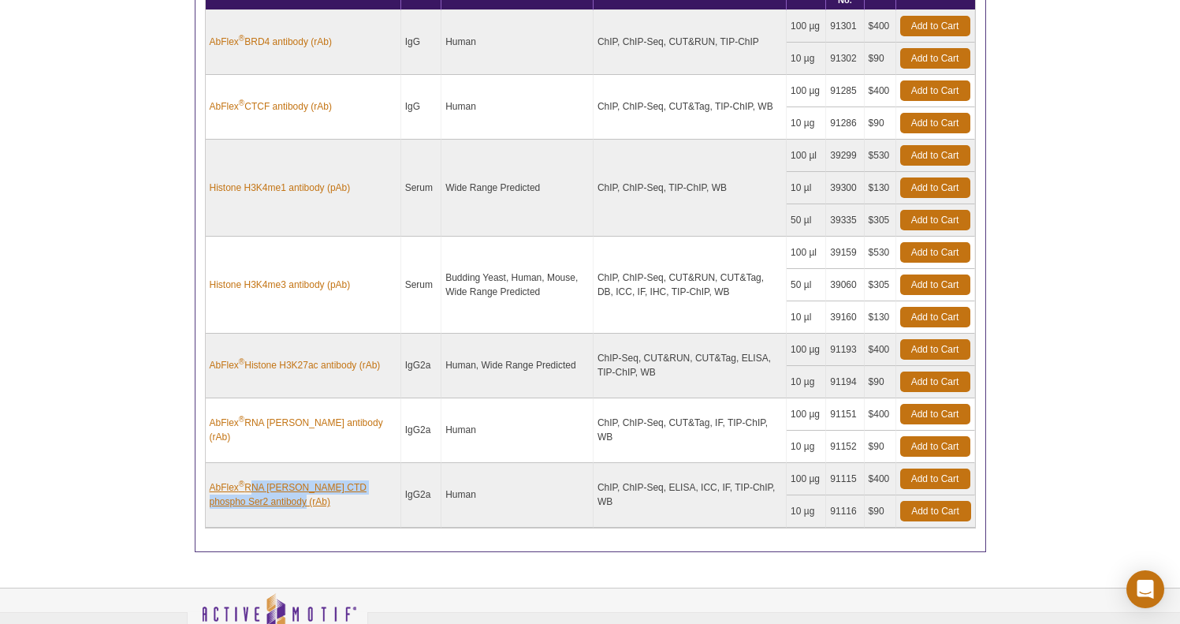
drag, startPoint x: 308, startPoint y: 509, endPoint x: 247, endPoint y: 490, distance: 63.6
click at [247, 490] on td "AbFlex ® RNA pol II CTD phospho Ser2 antibody (rAb)" at bounding box center [304, 495] width 196 height 65
copy link "RNA [PERSON_NAME] CTD phospho Ser2 antibody (rAb)"
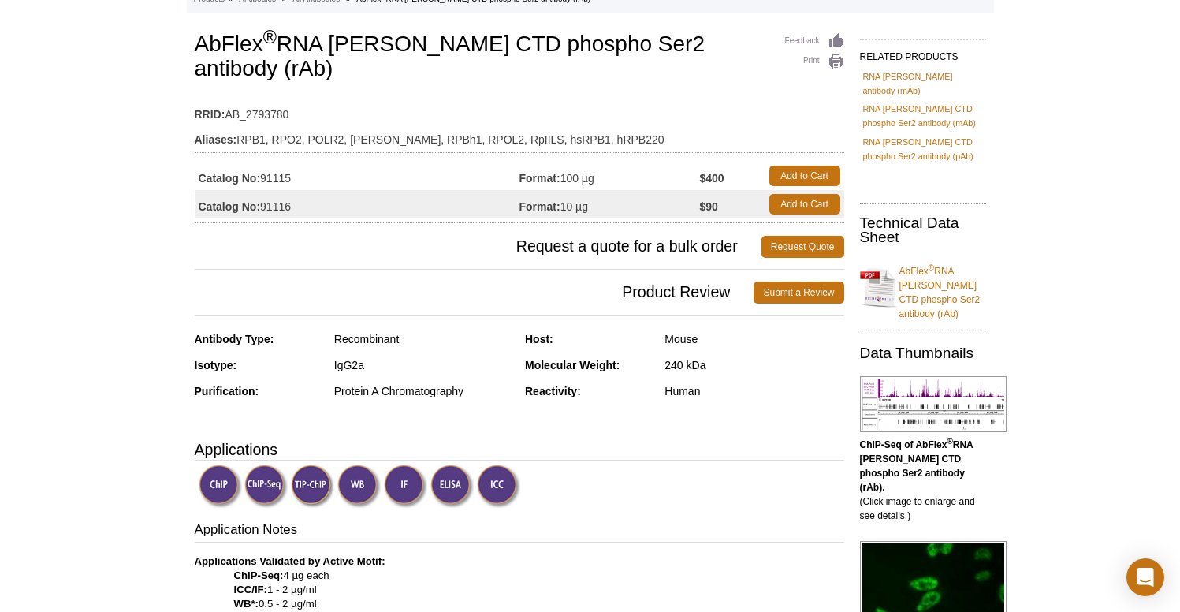
scroll to position [100, 0]
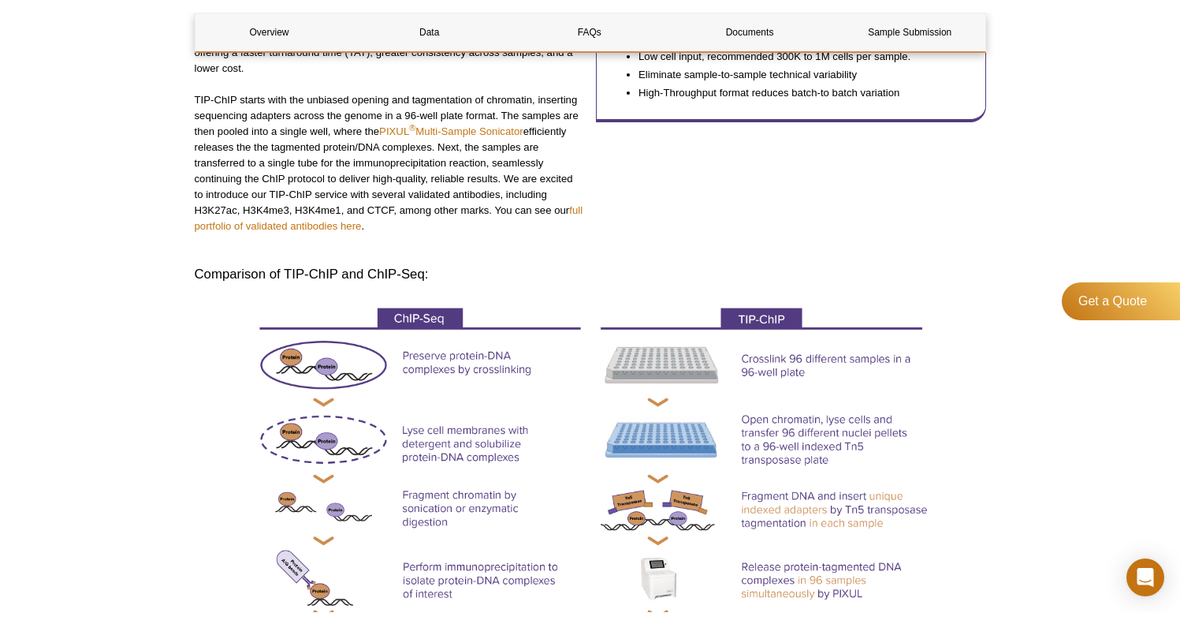
scroll to position [1017, 0]
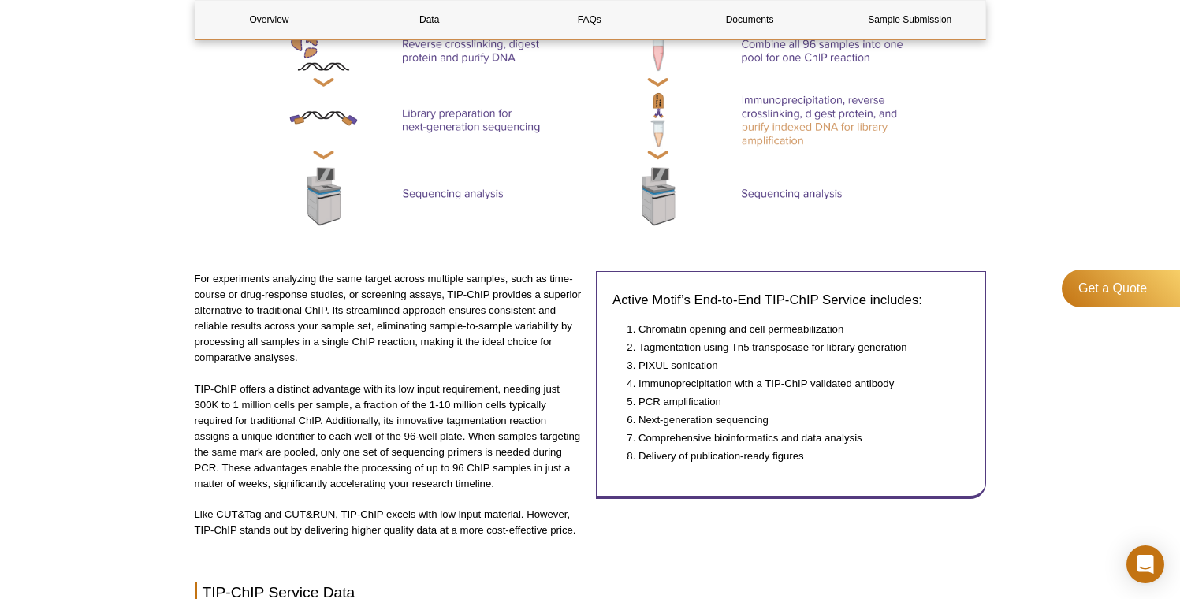
click at [387, 327] on p "For experiments analyzing the same target across multiple samples, such as time…" at bounding box center [390, 318] width 390 height 95
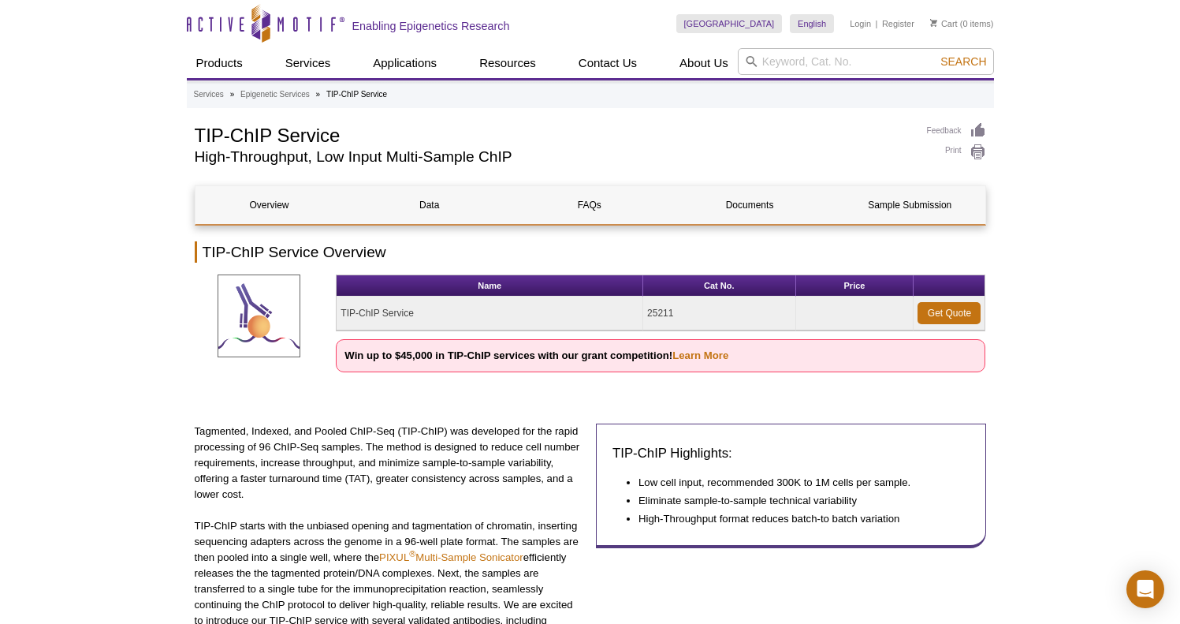
scroll to position [0, 0]
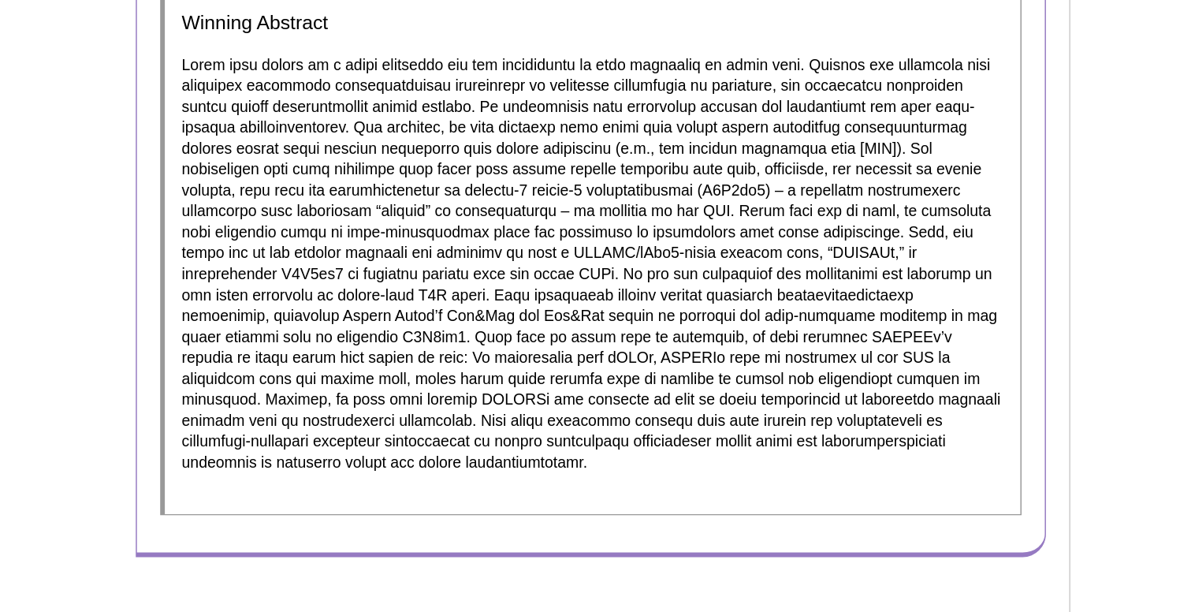
scroll to position [1749, 0]
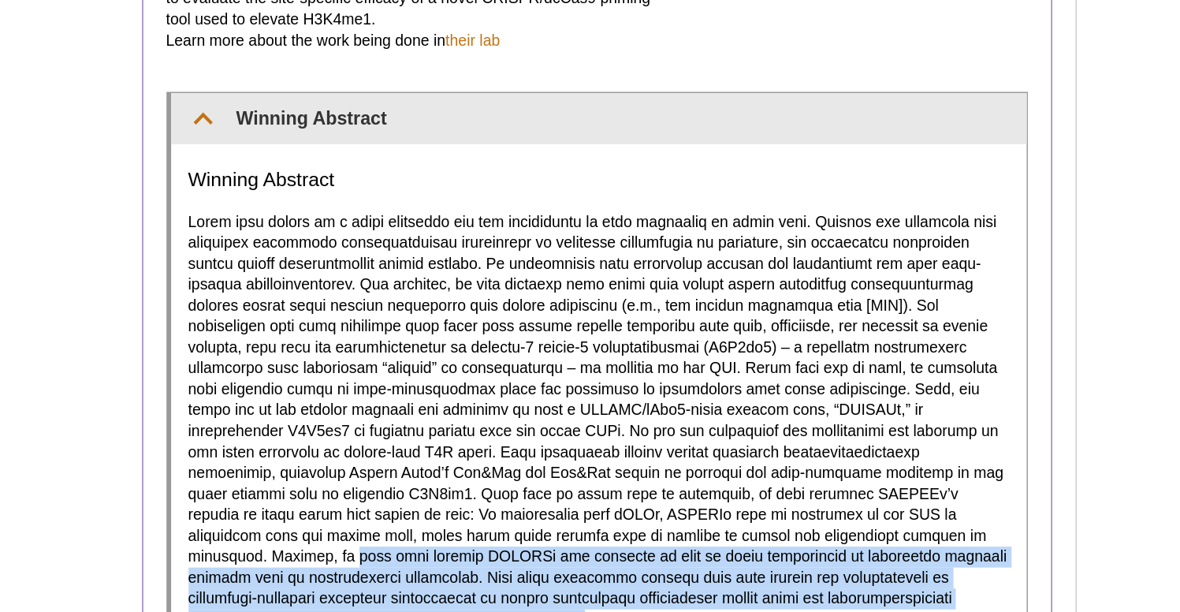
drag, startPoint x: 330, startPoint y: 313, endPoint x: 481, endPoint y: 352, distance: 155.7
click at [482, 352] on p at bounding box center [505, 375] width 558 height 284
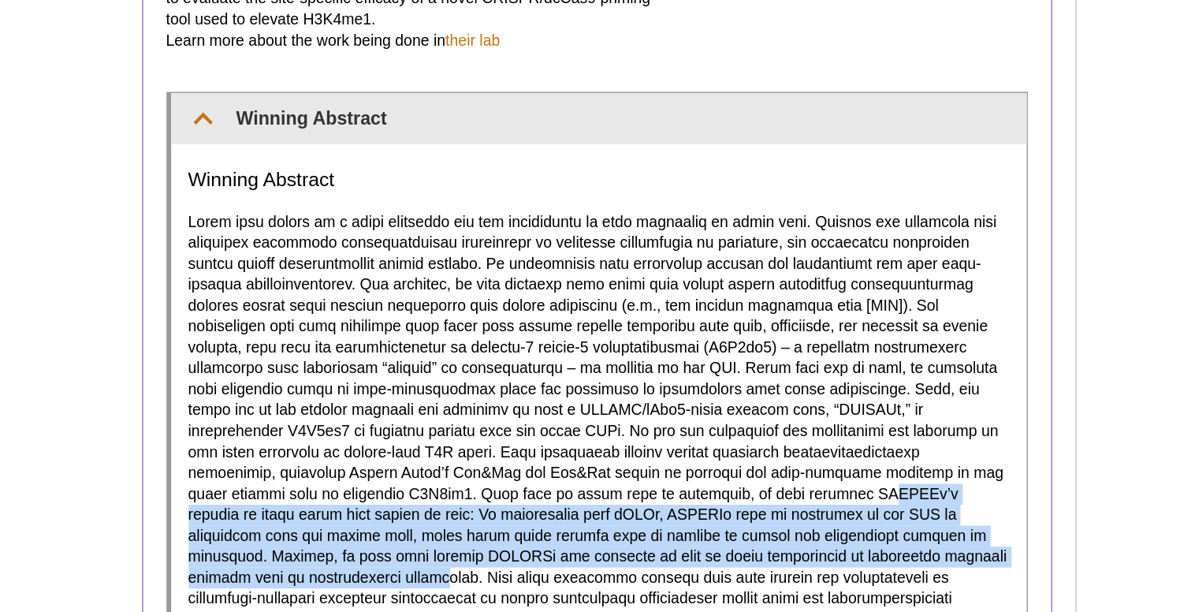
drag, startPoint x: 272, startPoint y: 281, endPoint x: 384, endPoint y: 324, distance: 120.1
click at [384, 324] on p at bounding box center [505, 375] width 558 height 284
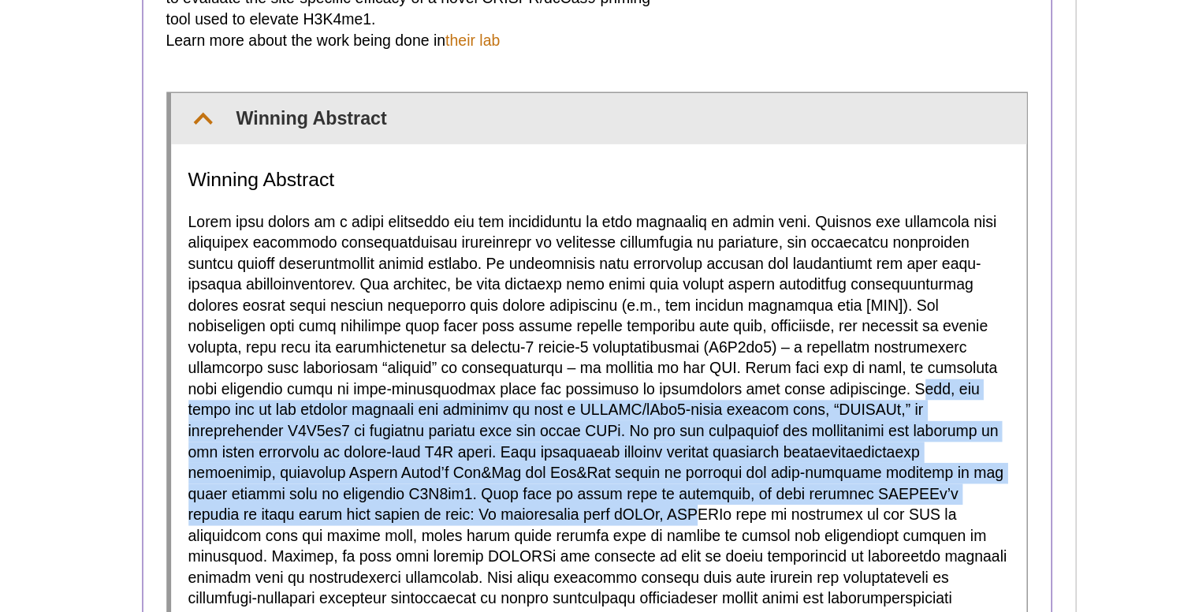
drag, startPoint x: 470, startPoint y: 209, endPoint x: 635, endPoint y: 282, distance: 180.1
click at [635, 282] on p at bounding box center [505, 375] width 558 height 284
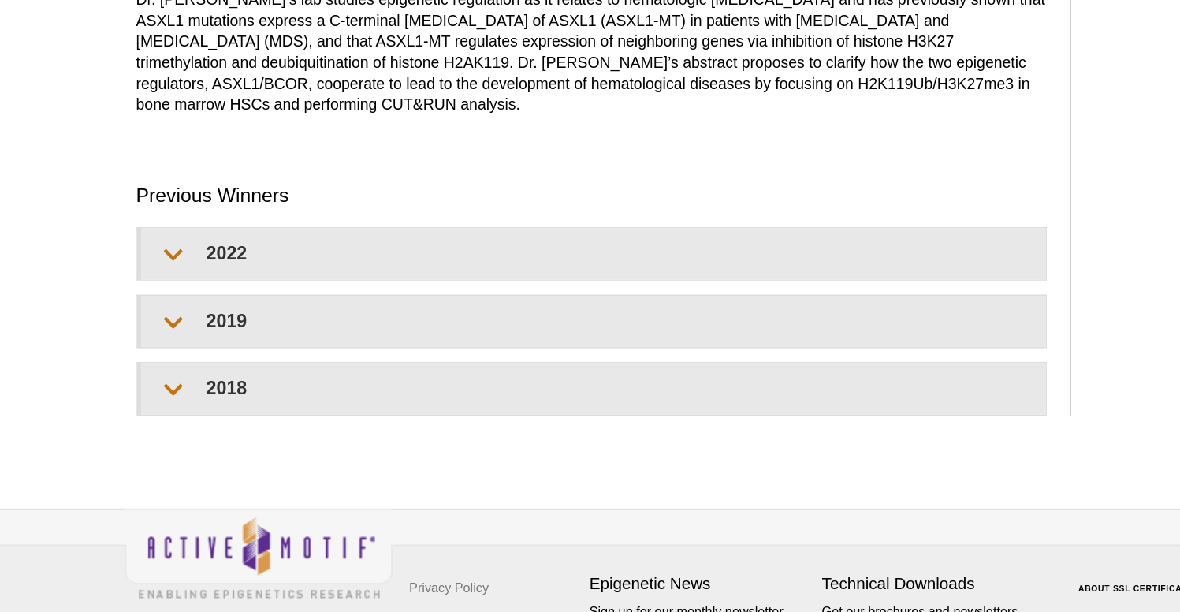
scroll to position [2795, 0]
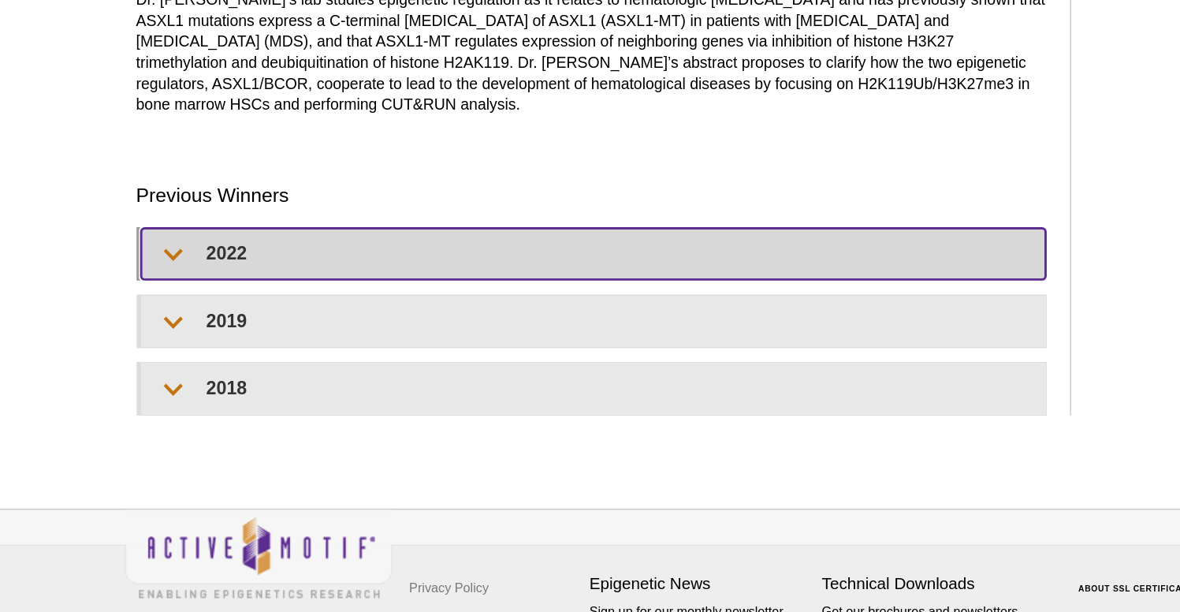
click at [270, 352] on summary "2022" at bounding box center [505, 369] width 614 height 35
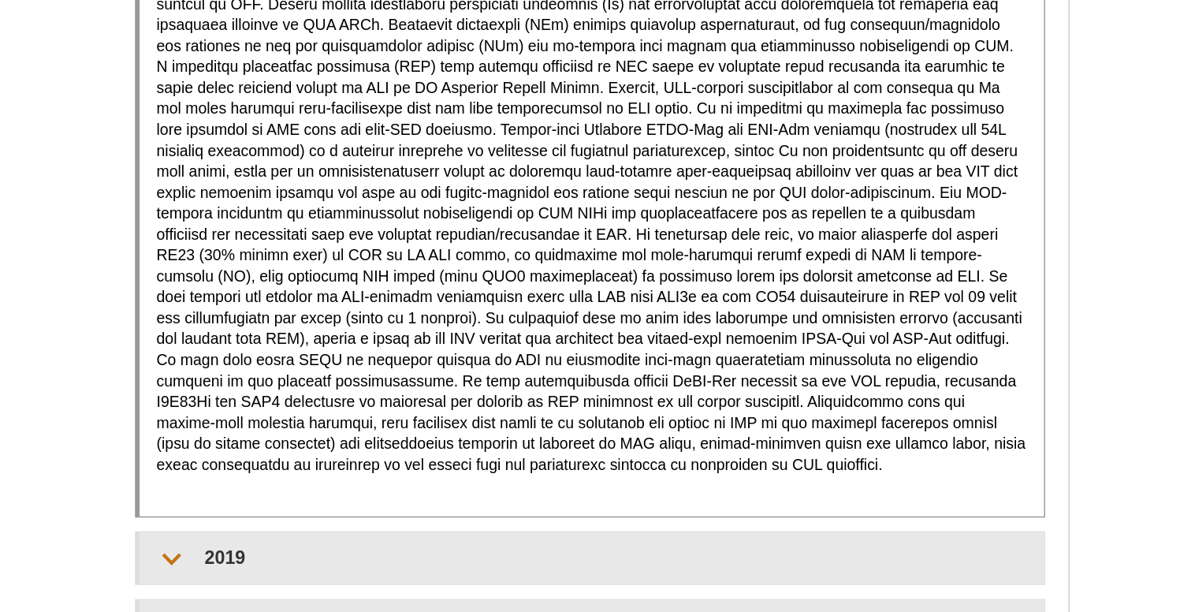
scroll to position [3500, 0]
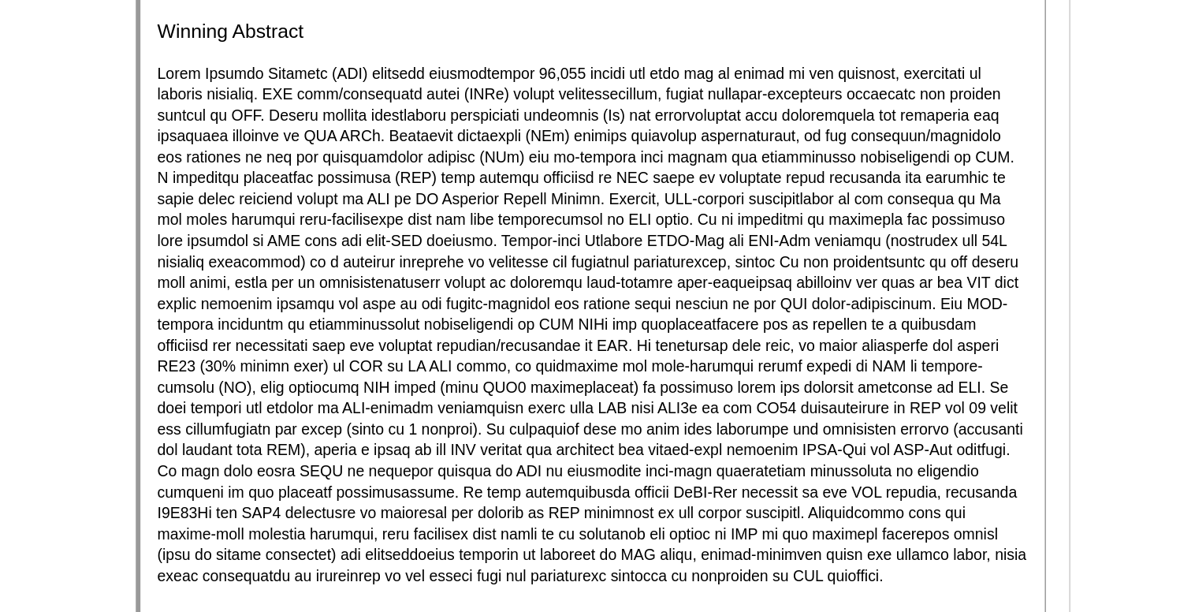
click at [420, 274] on p at bounding box center [505, 324] width 591 height 355
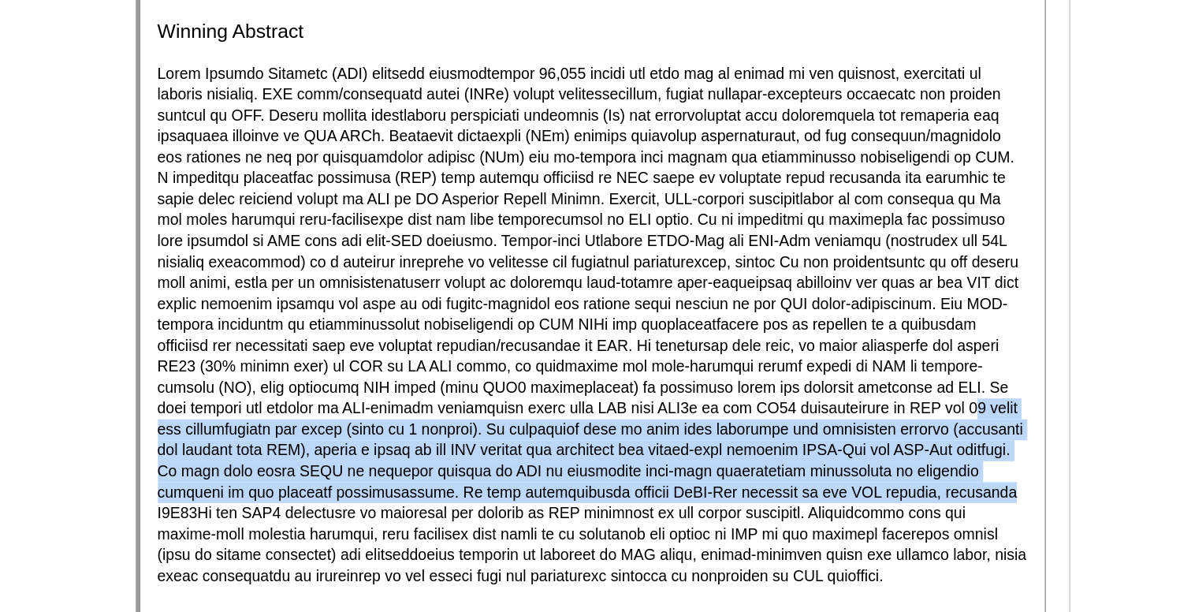
drag, startPoint x: 373, startPoint y: 259, endPoint x: 408, endPoint y: 197, distance: 71.3
click at [408, 197] on p at bounding box center [505, 324] width 591 height 355
